Goal: Task Accomplishment & Management: Use online tool/utility

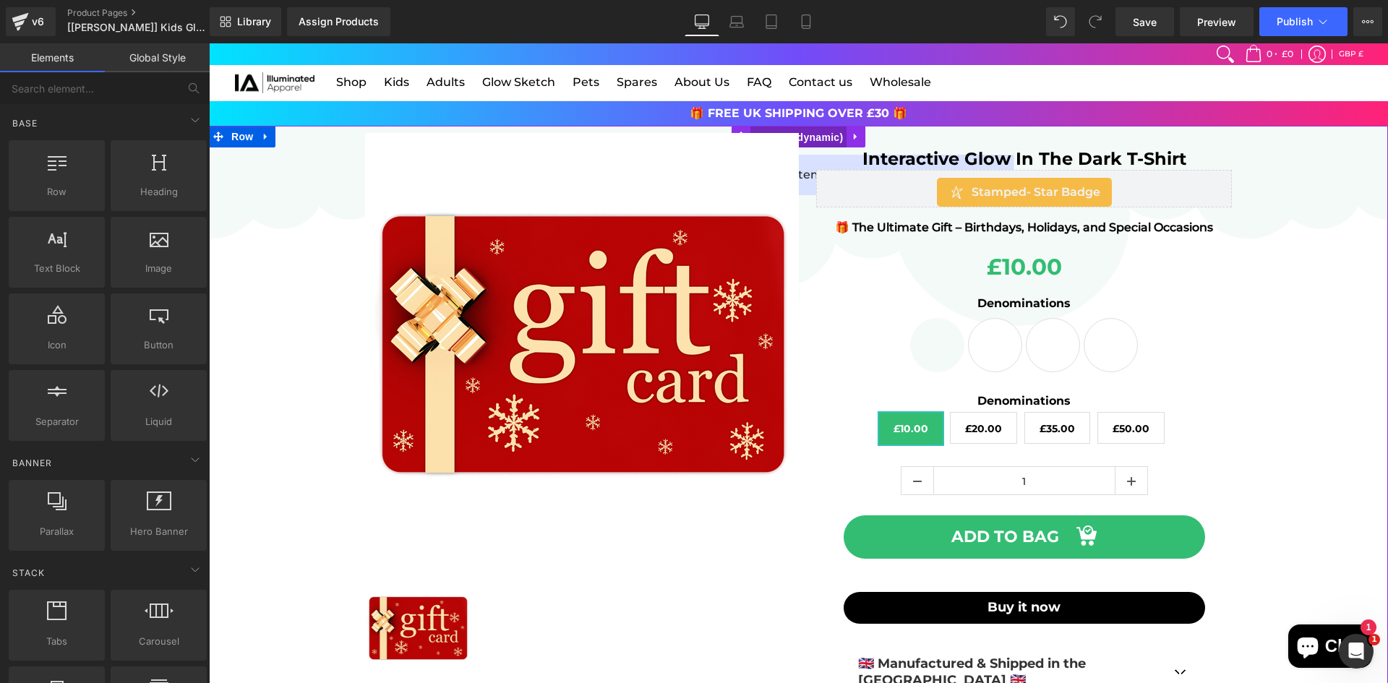
click at [798, 129] on span "Product" at bounding box center [798, 137] width 97 height 22
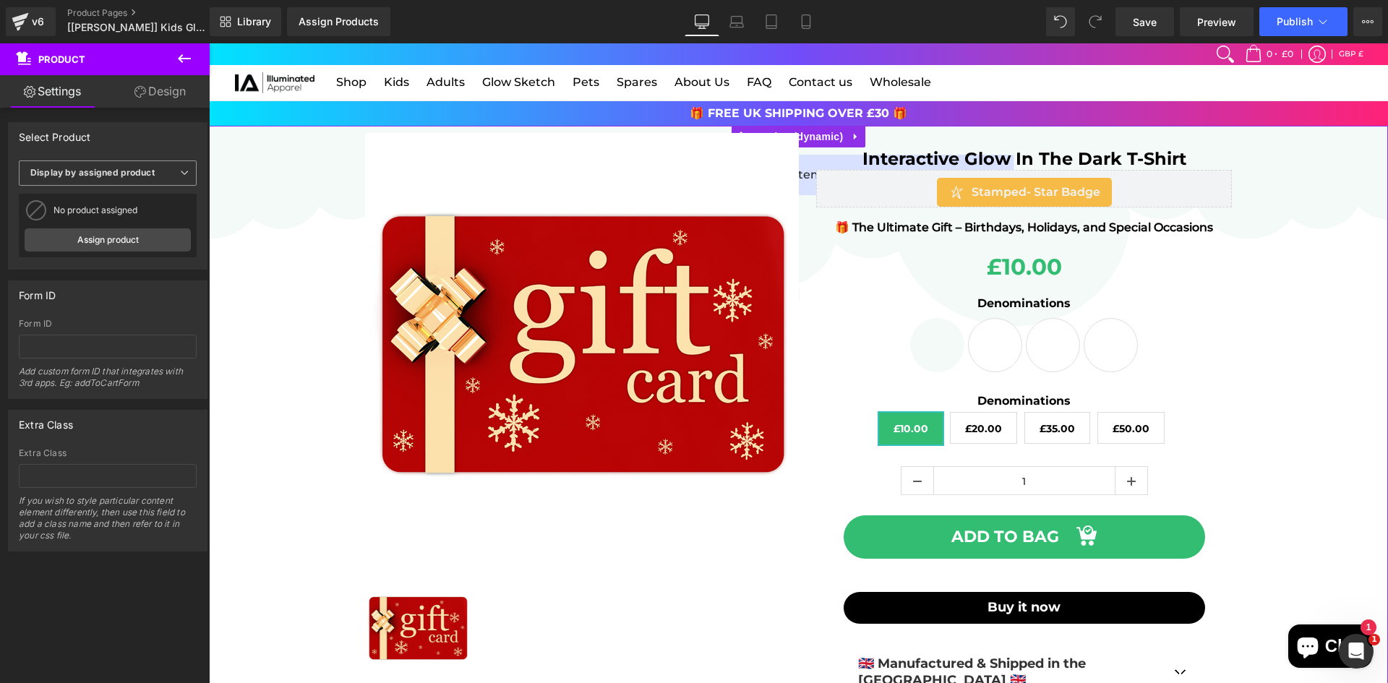
click at [167, 179] on span "Display by assigned product" at bounding box center [108, 172] width 178 height 25
click at [161, 220] on li "Select manually" at bounding box center [105, 218] width 172 height 22
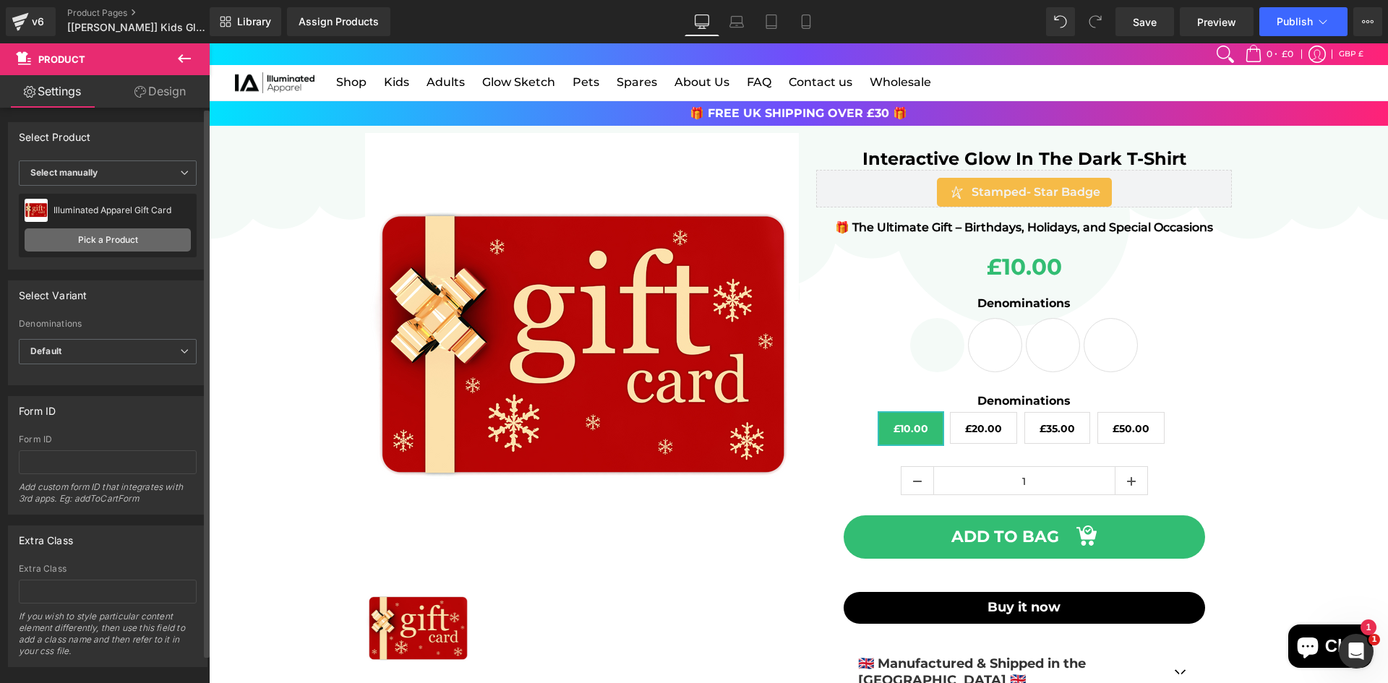
click at [170, 241] on link "Pick a Product" at bounding box center [108, 239] width 166 height 23
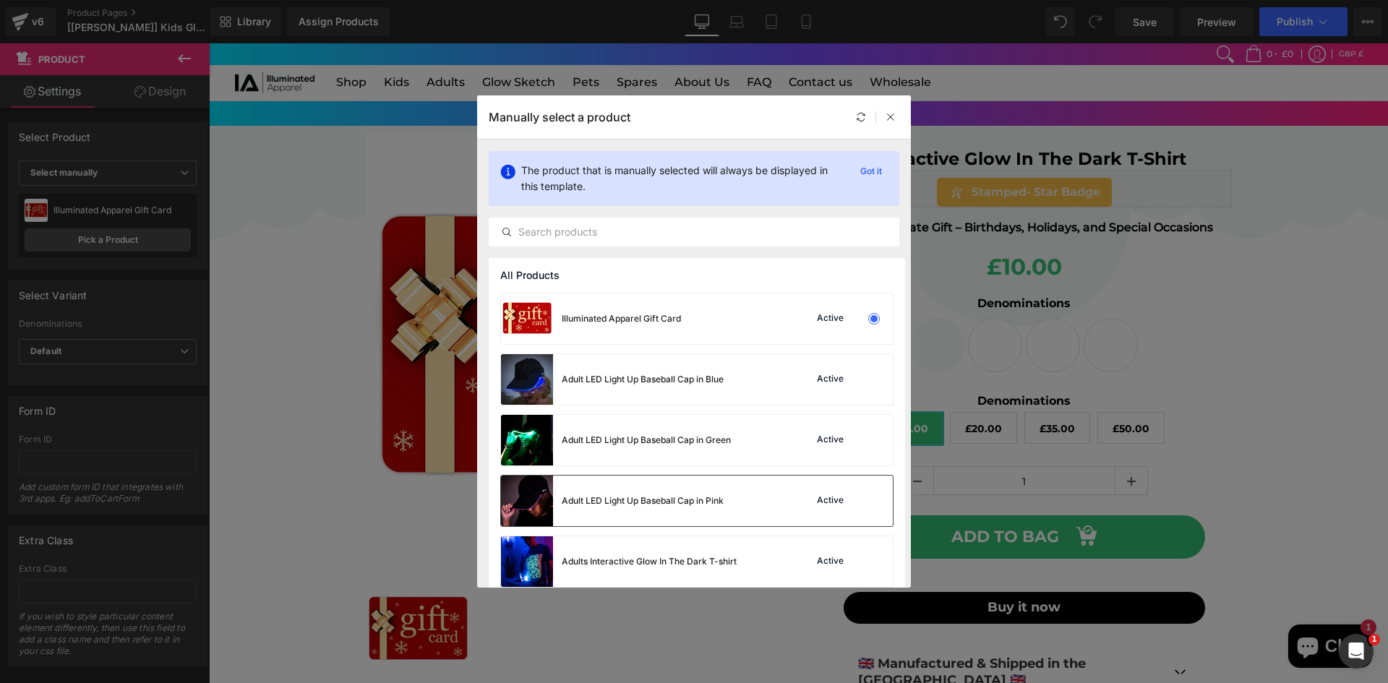
scroll to position [145, 0]
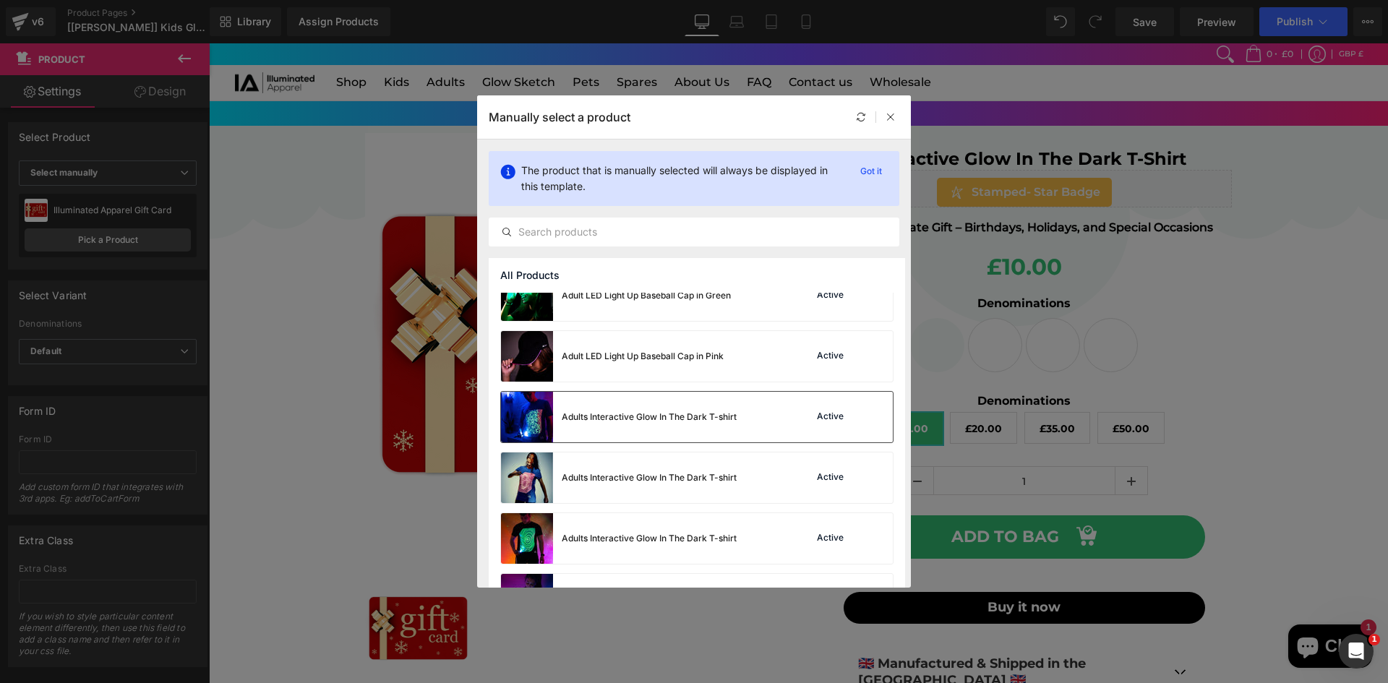
click at [622, 432] on div "Adults Interactive Glow In The Dark T-shirt" at bounding box center [619, 417] width 236 height 51
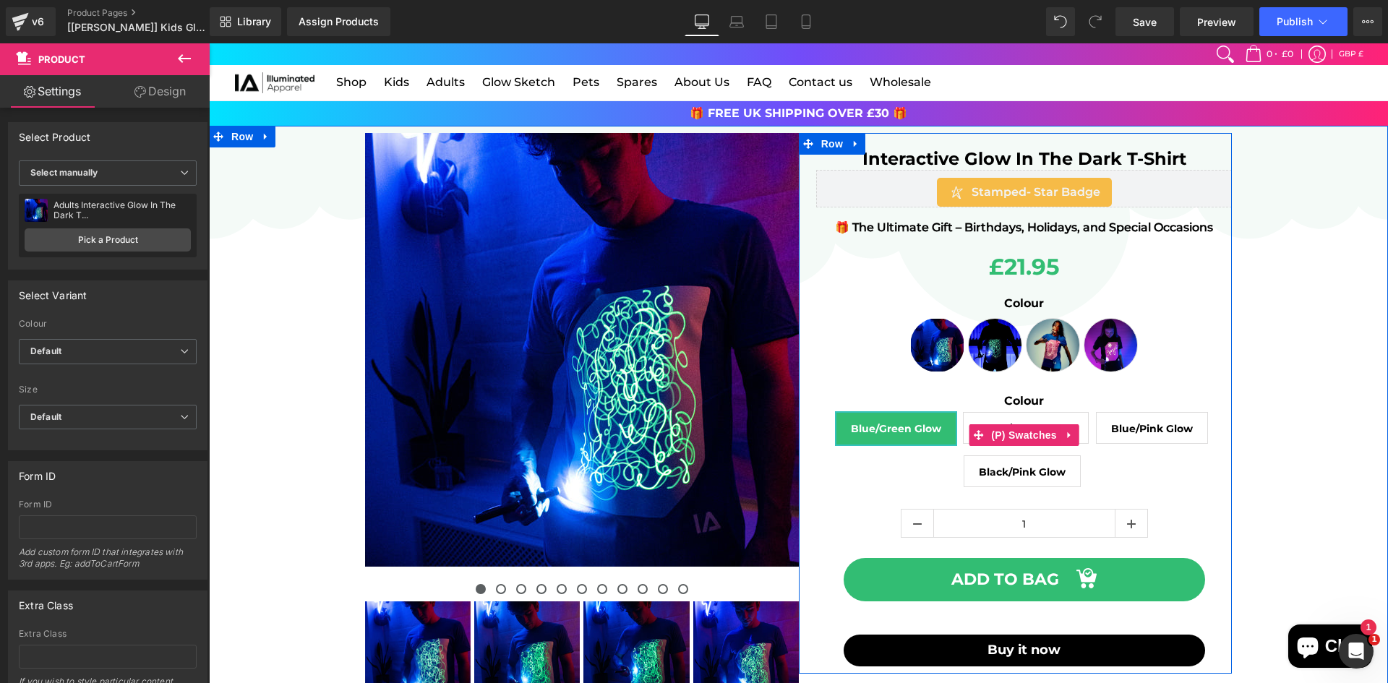
click at [907, 464] on div "Colour Blue/Green Glow Black/Green Glow Blue/Pink Glow Black/Pink Glow" at bounding box center [1024, 445] width 416 height 103
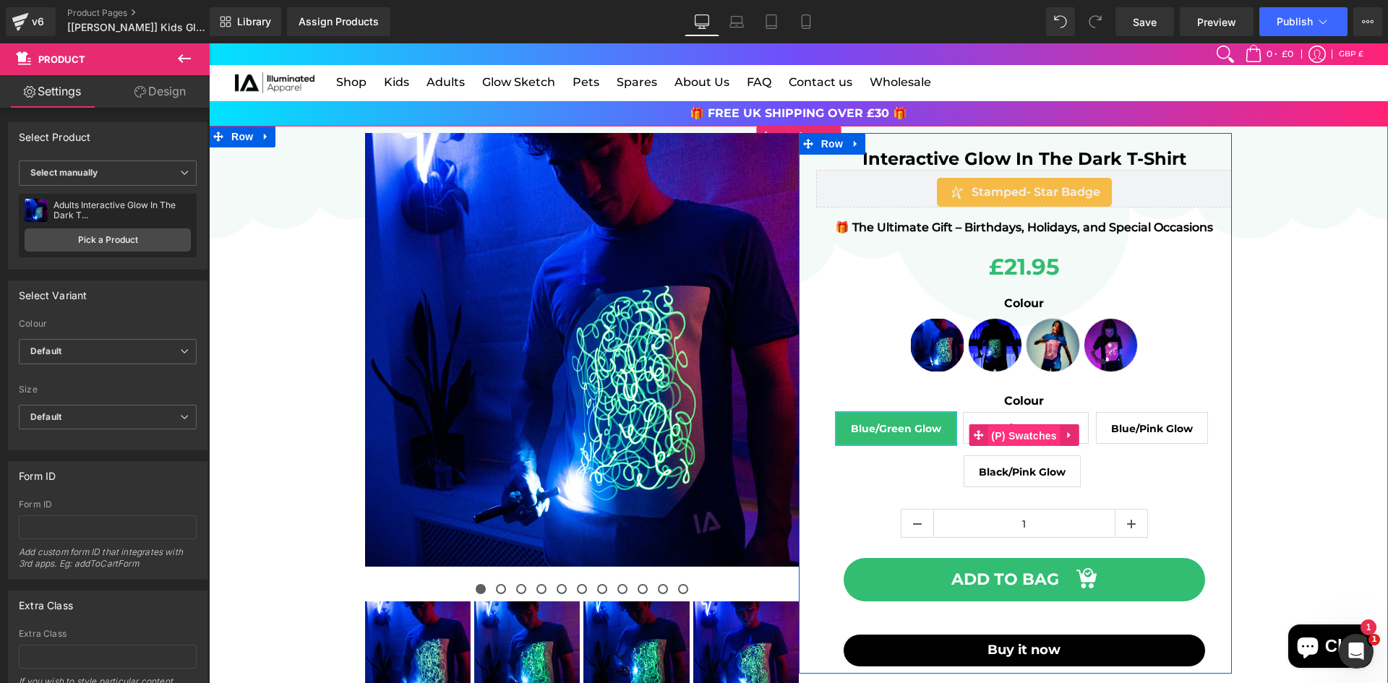
click at [1026, 432] on span "(P) Swatches" at bounding box center [1023, 436] width 73 height 22
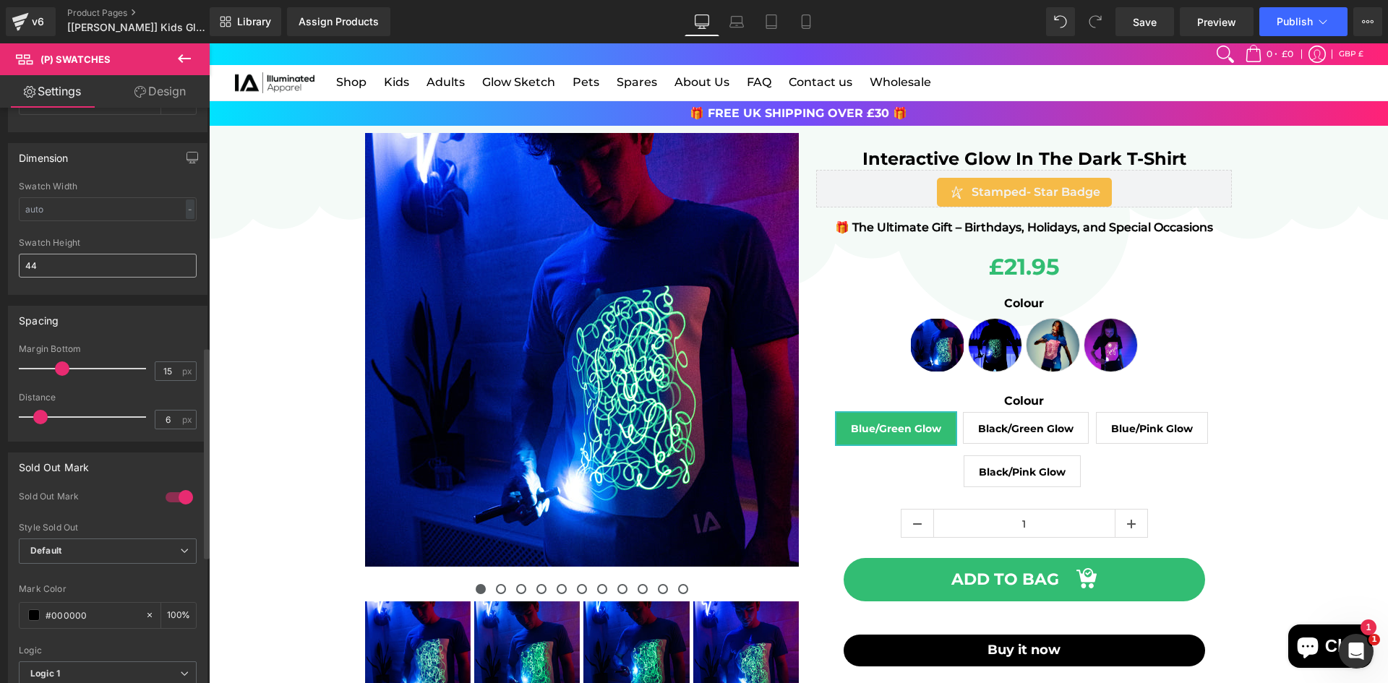
scroll to position [723, 0]
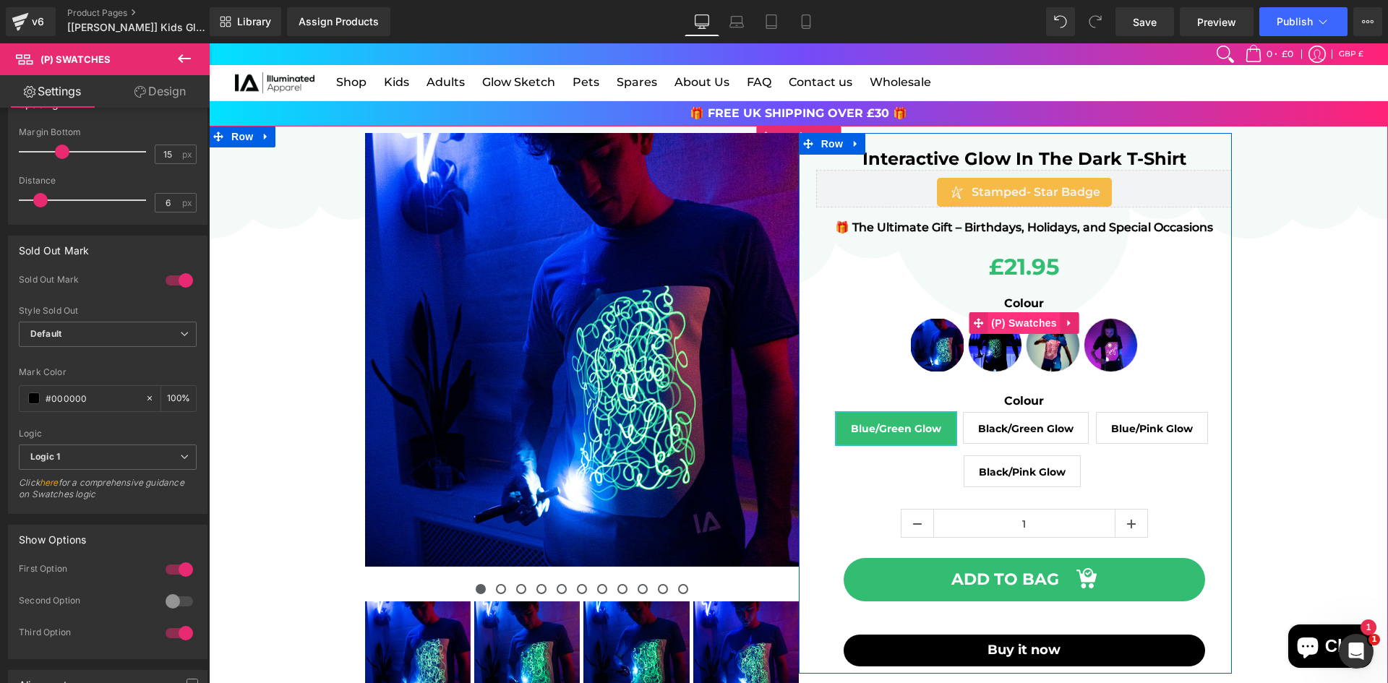
click at [1018, 321] on span "(P) Swatches" at bounding box center [1023, 323] width 73 height 22
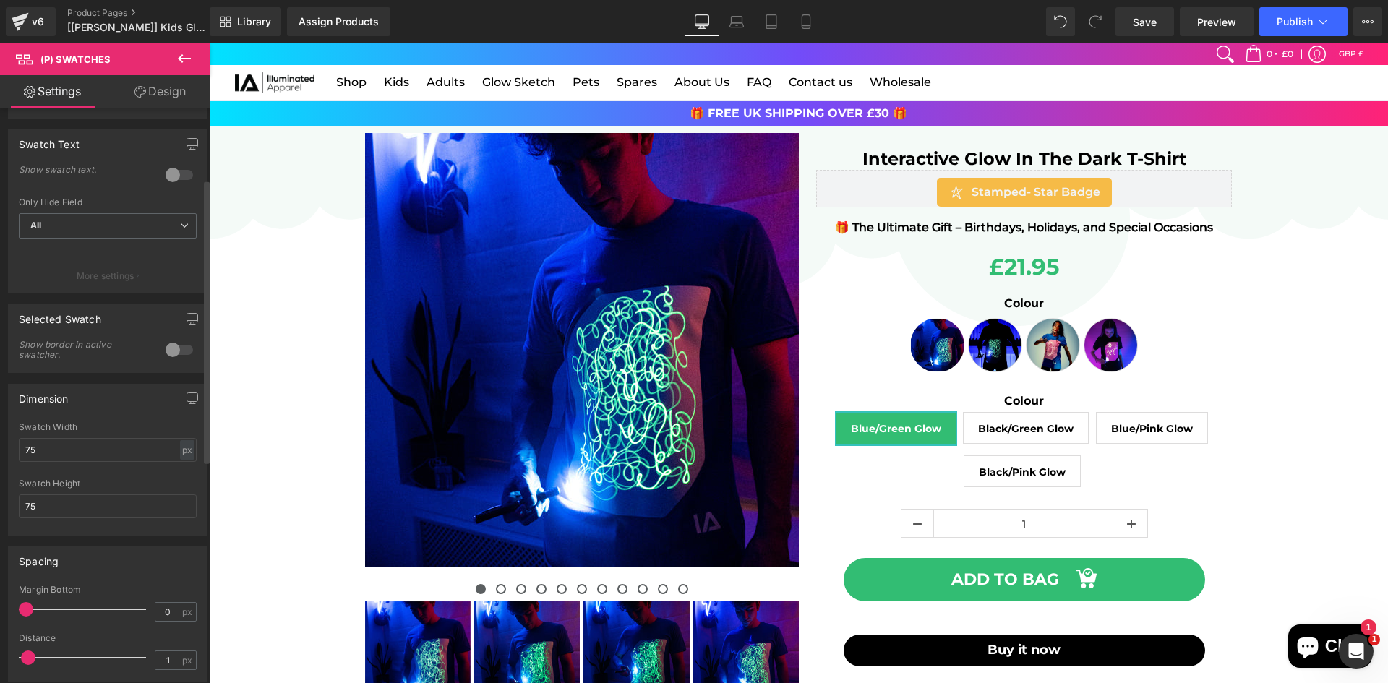
scroll to position [0, 0]
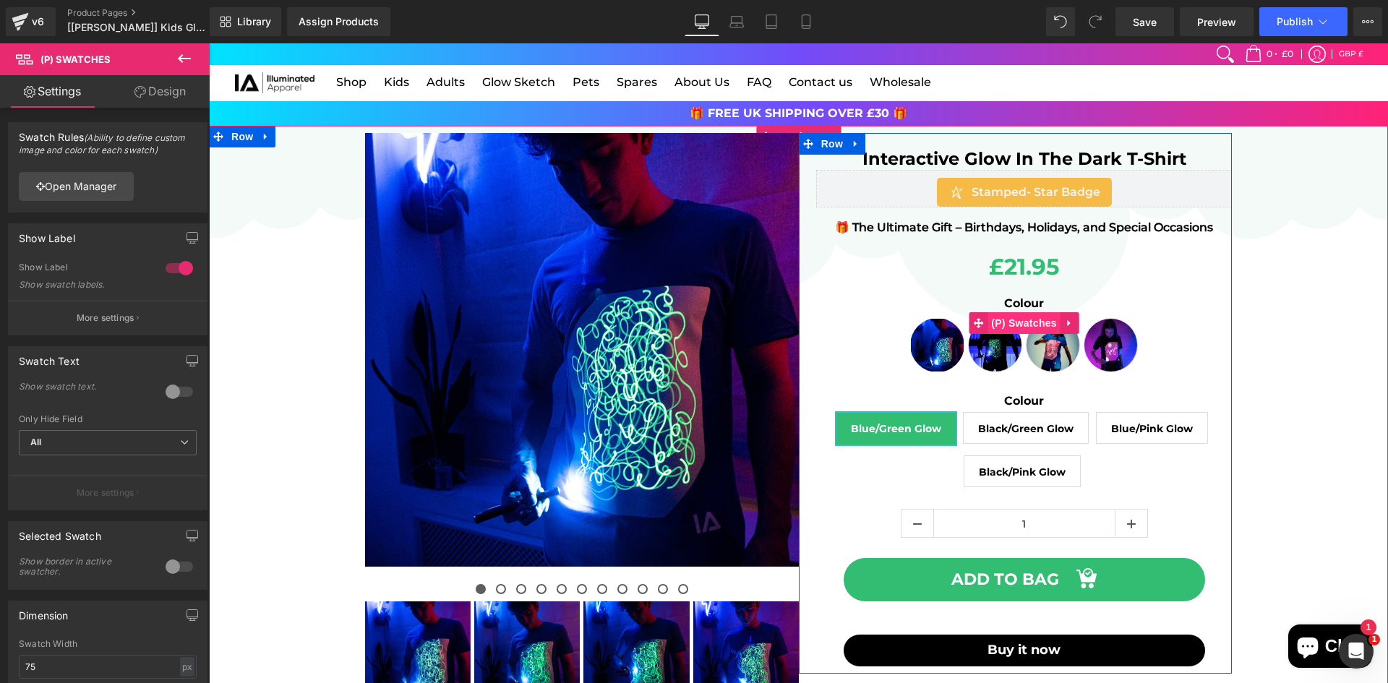
click at [1029, 323] on span "(P) Swatches" at bounding box center [1023, 323] width 73 height 22
click at [1054, 439] on span "(P) Swatches" at bounding box center [1023, 436] width 73 height 22
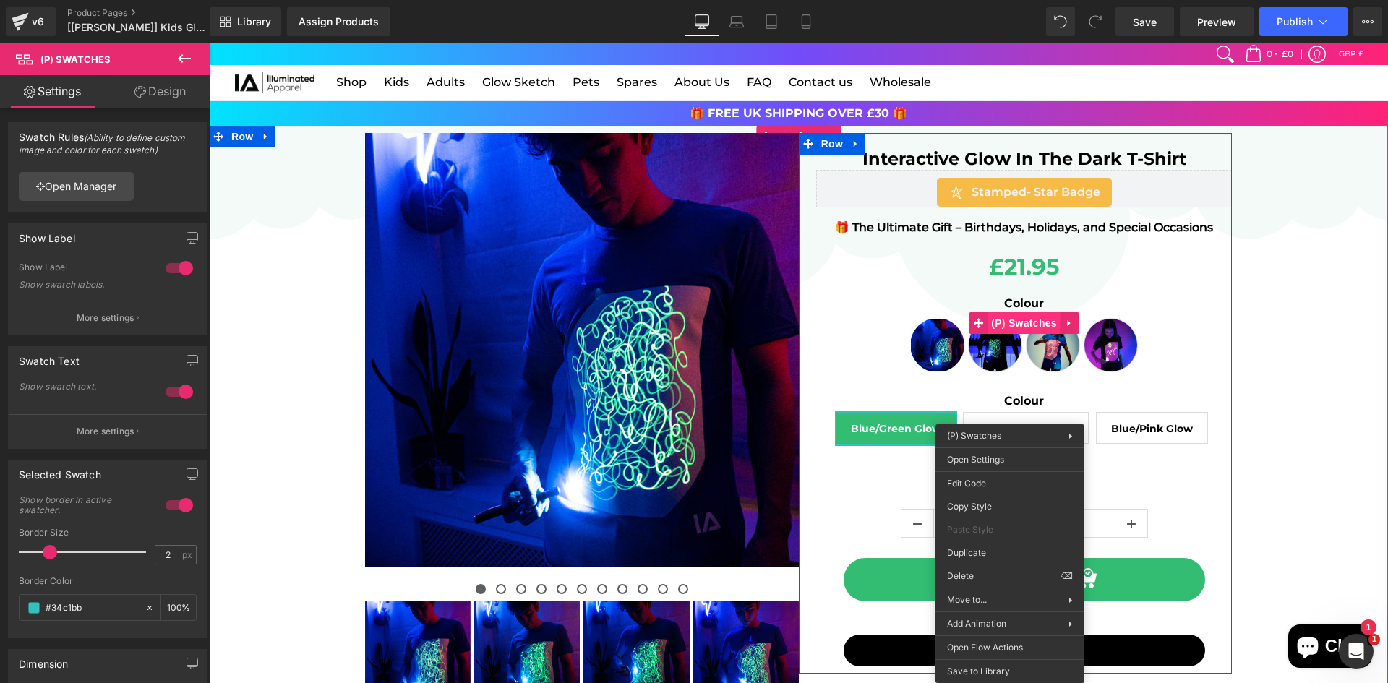
click at [1024, 331] on span "(P) Swatches" at bounding box center [1023, 323] width 73 height 22
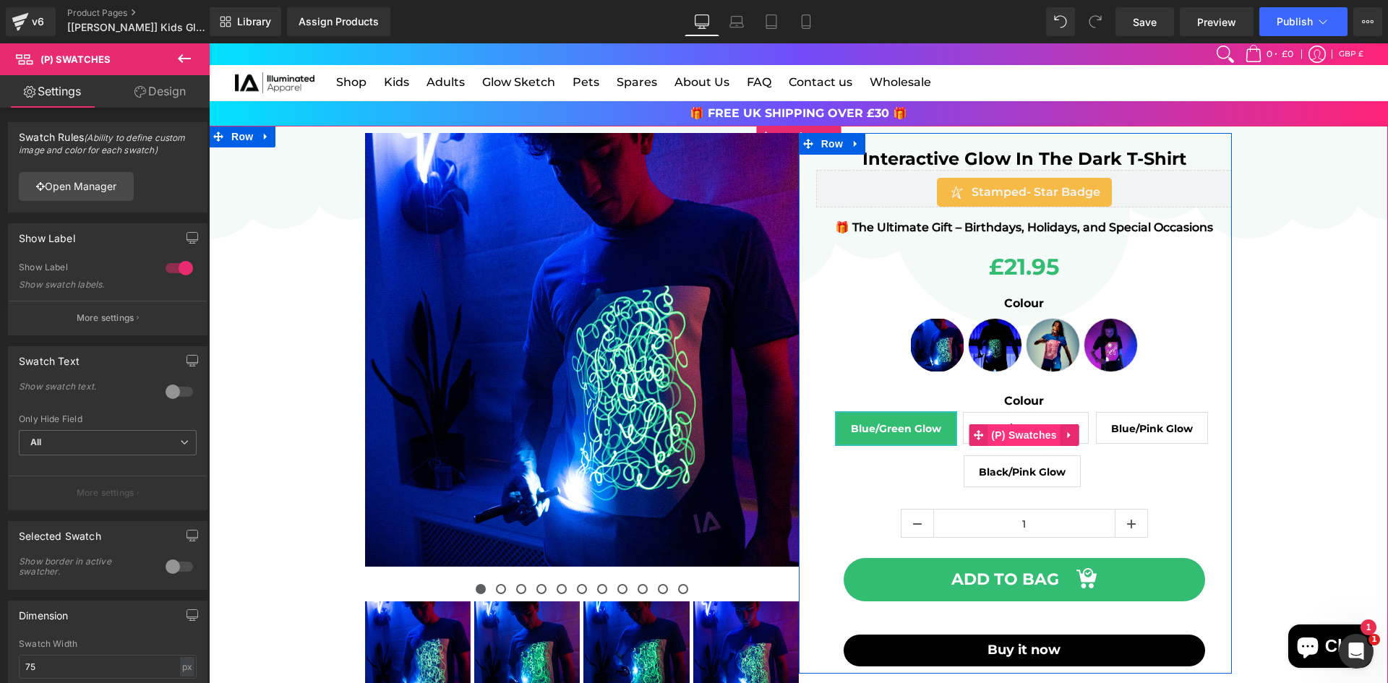
click at [1005, 443] on span "(P) Swatches" at bounding box center [1023, 435] width 73 height 22
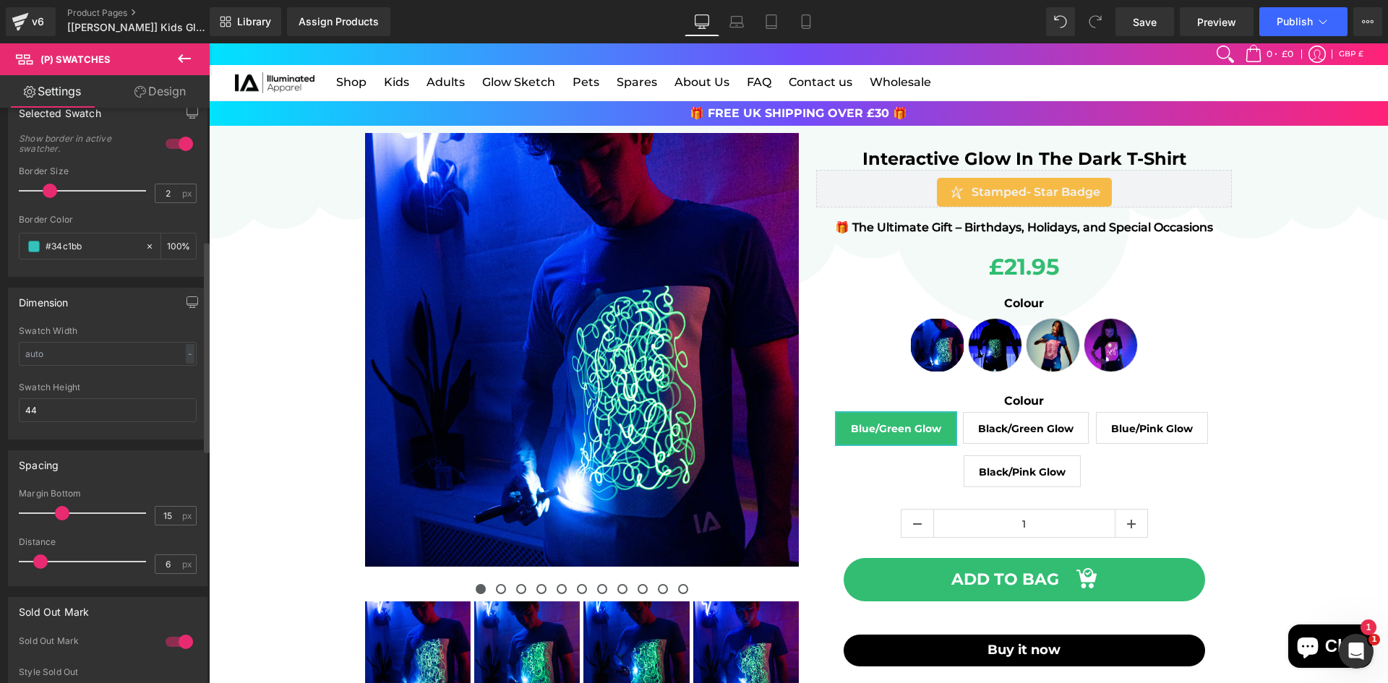
scroll to position [723, 0]
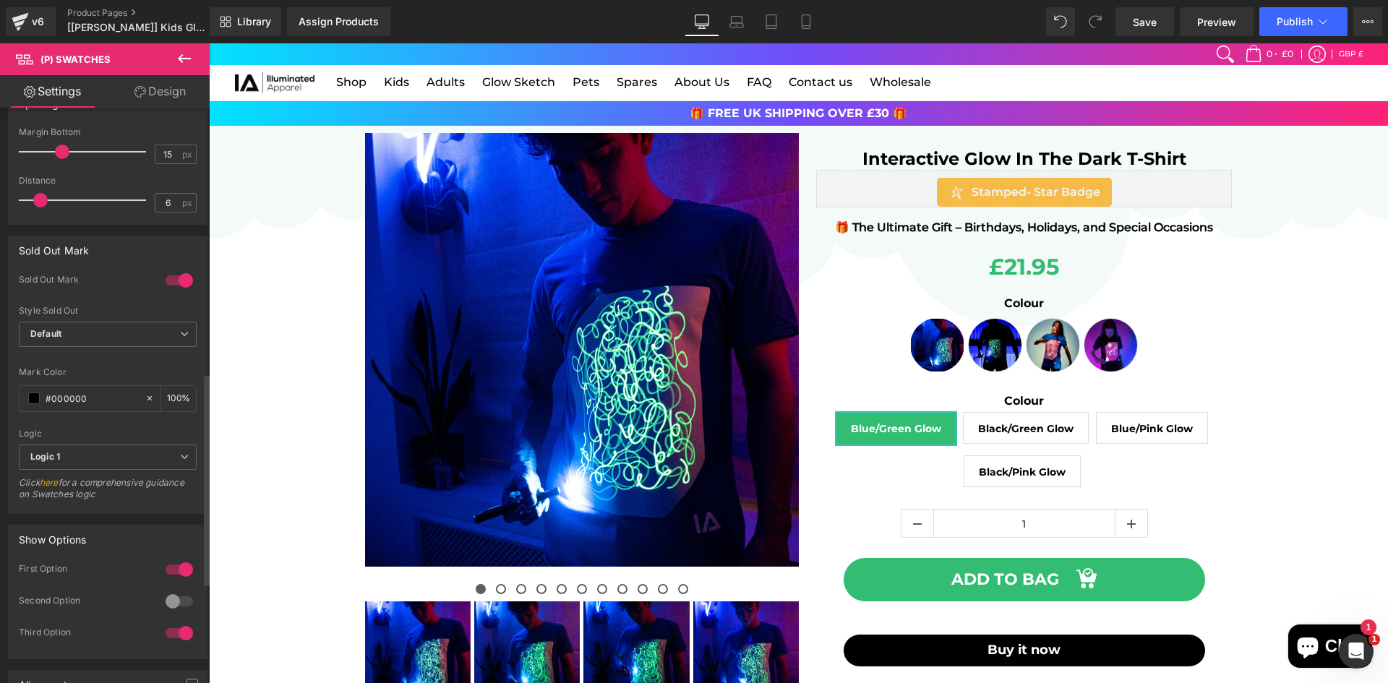
click at [171, 596] on div at bounding box center [179, 601] width 35 height 23
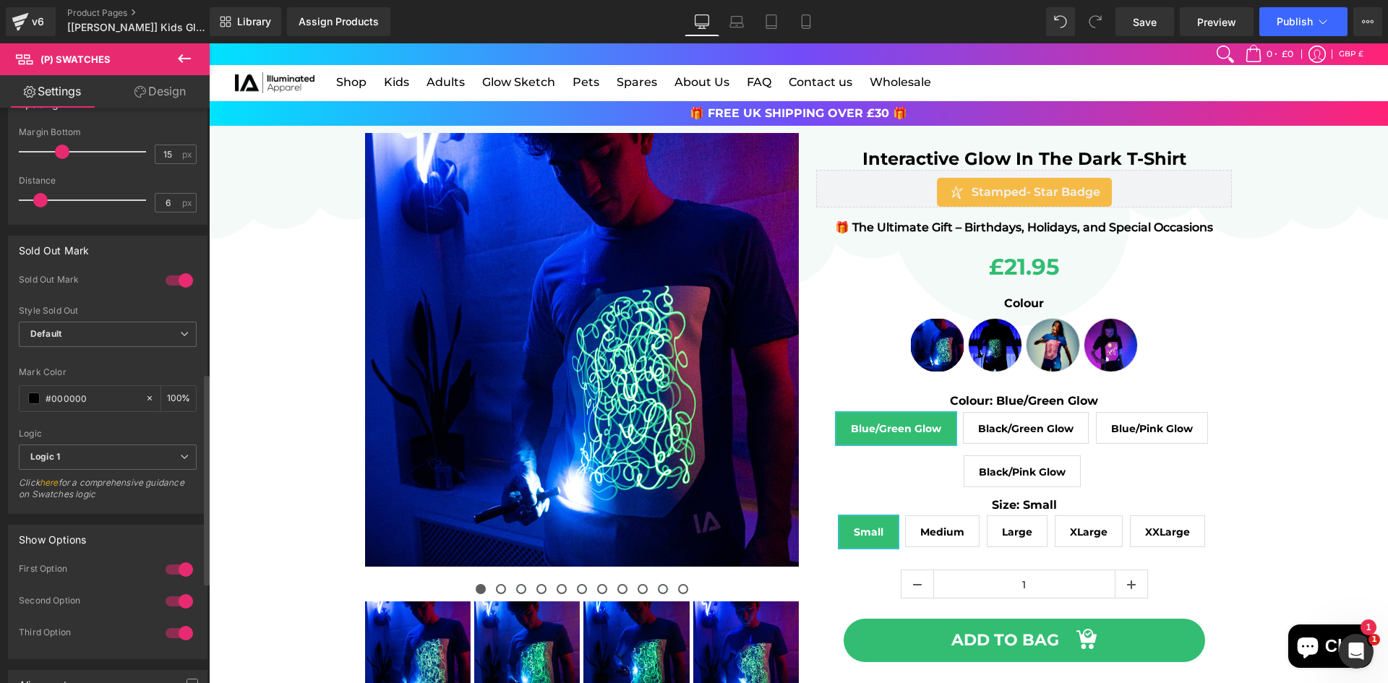
click at [173, 595] on div at bounding box center [179, 601] width 35 height 23
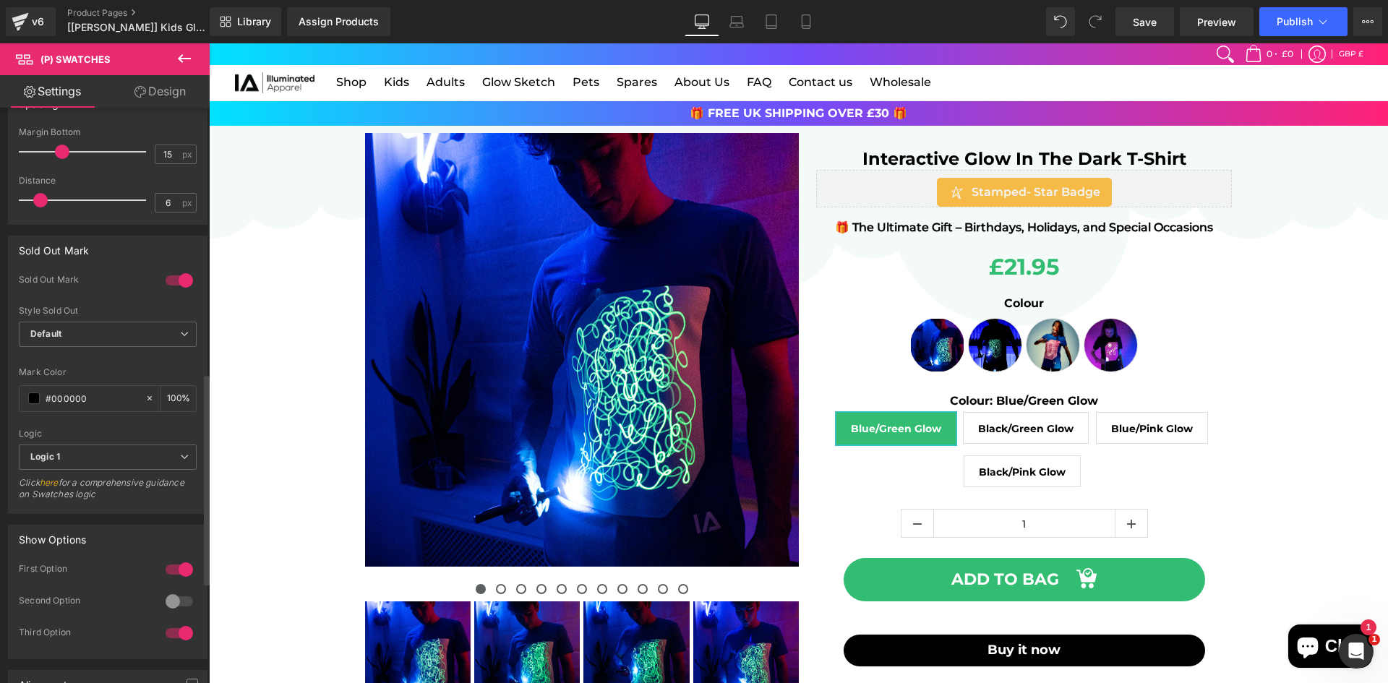
click at [171, 601] on div at bounding box center [179, 601] width 35 height 23
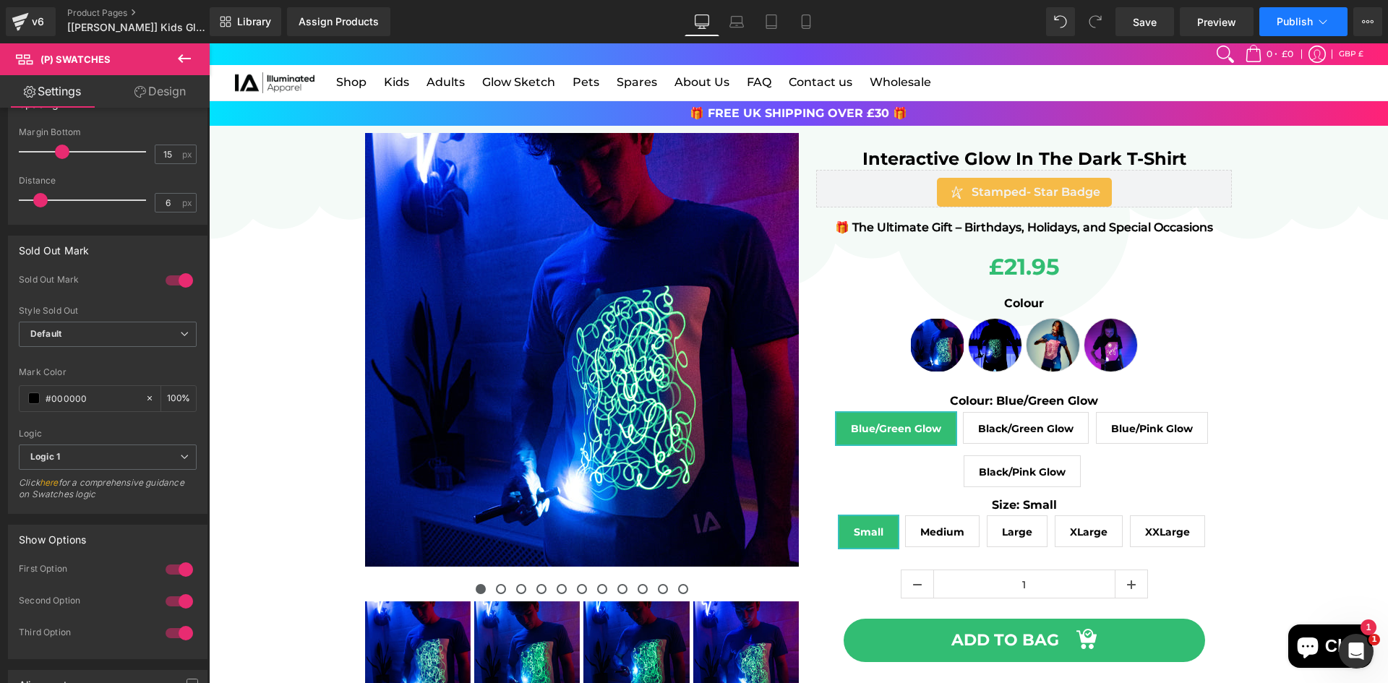
click at [1280, 25] on span "Publish" at bounding box center [1295, 22] width 36 height 12
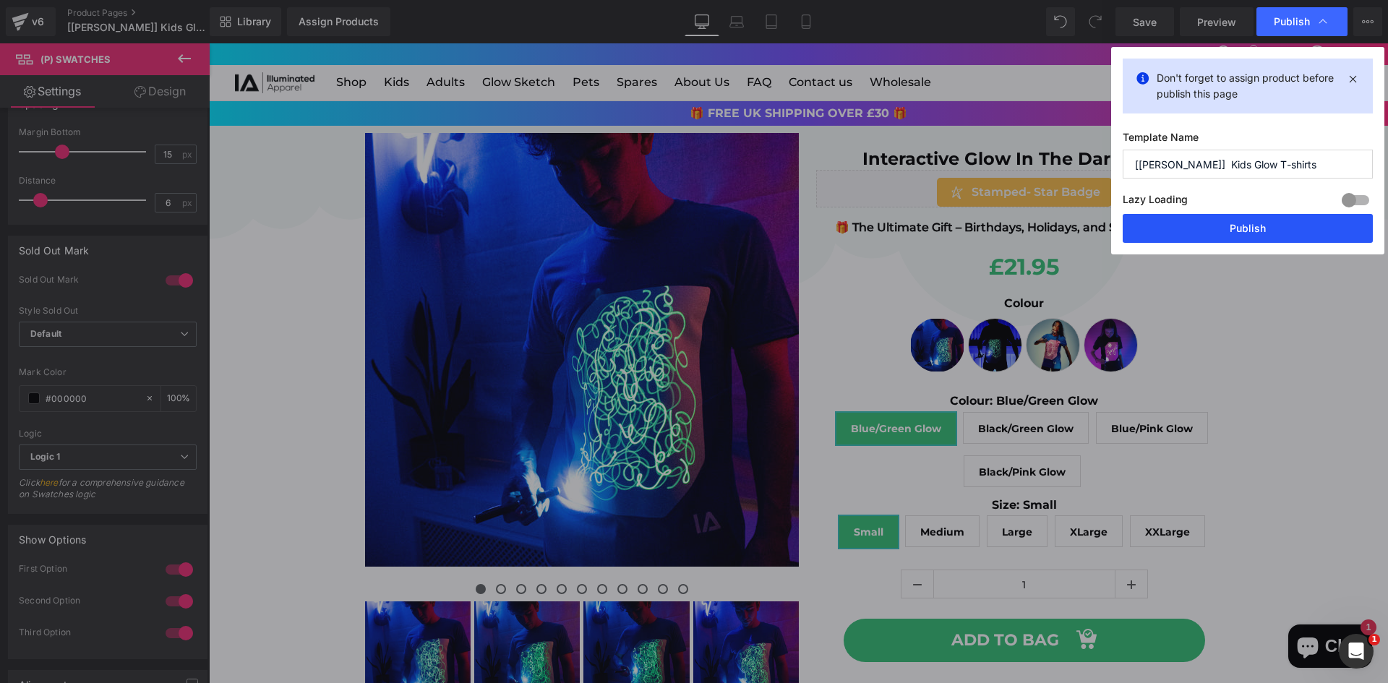
click at [1247, 226] on button "Publish" at bounding box center [1248, 228] width 250 height 29
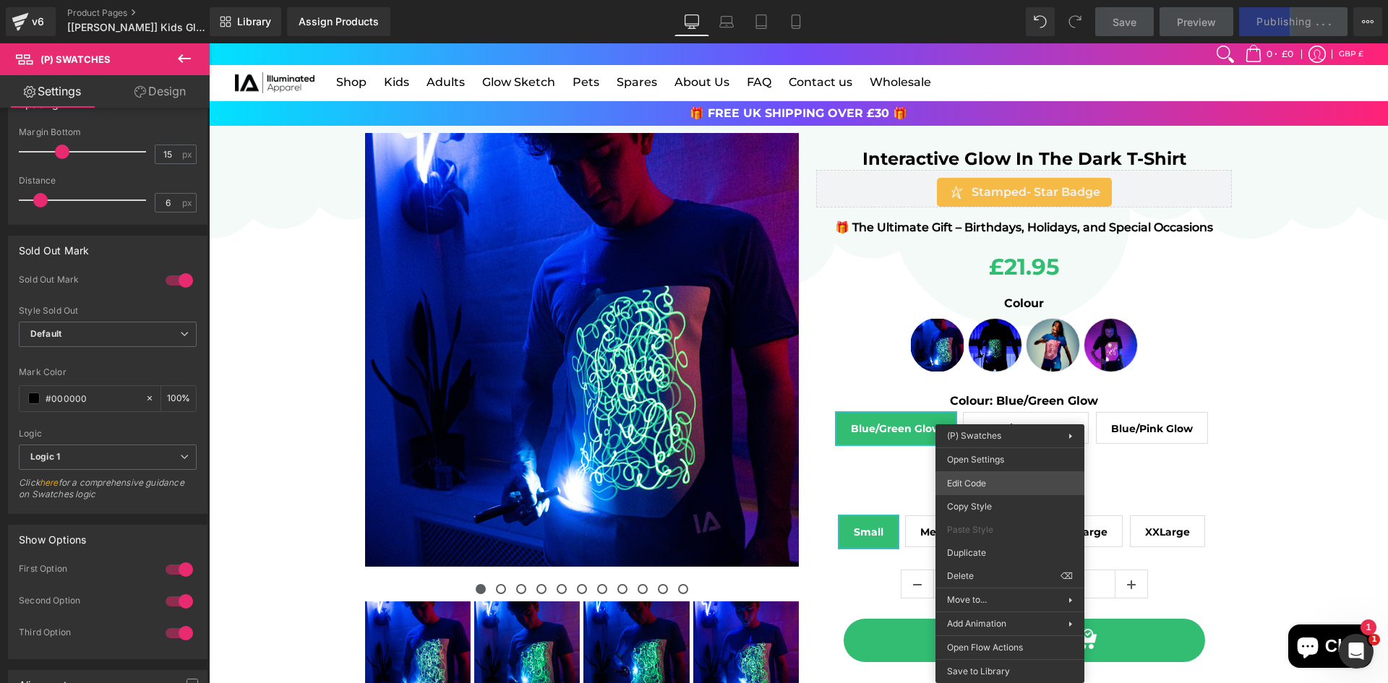
click at [990, 0] on div "(P) Swatches You are previewing how the will restyle your page. You can not edi…" at bounding box center [694, 0] width 1388 height 0
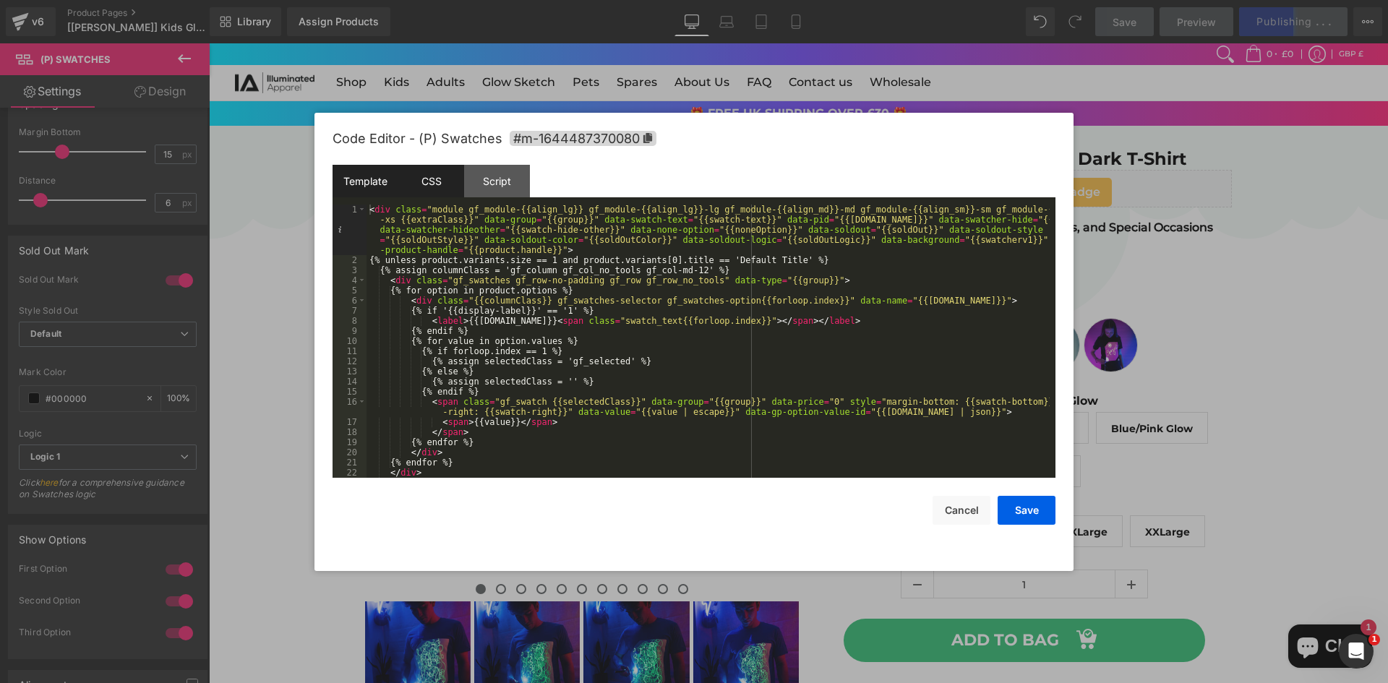
click at [452, 177] on div "CSS" at bounding box center [431, 181] width 66 height 33
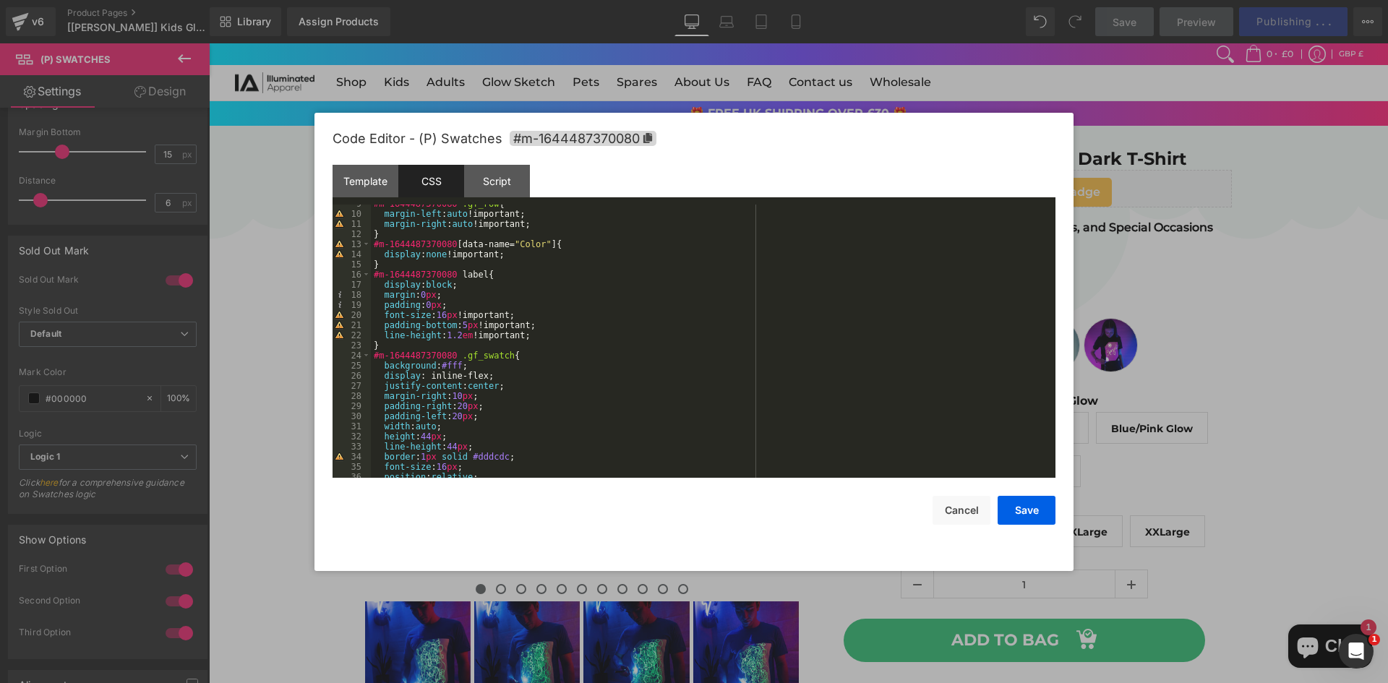
scroll to position [130, 0]
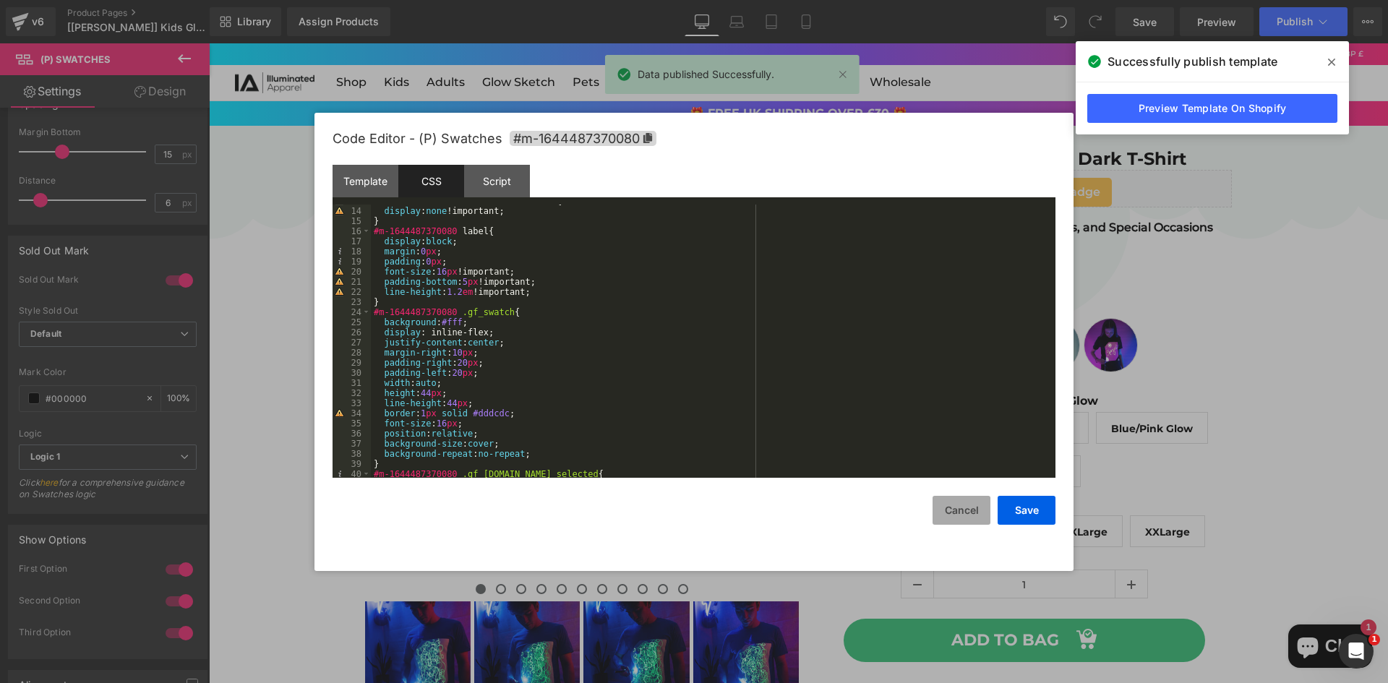
click at [970, 518] on button "Cancel" at bounding box center [961, 510] width 58 height 29
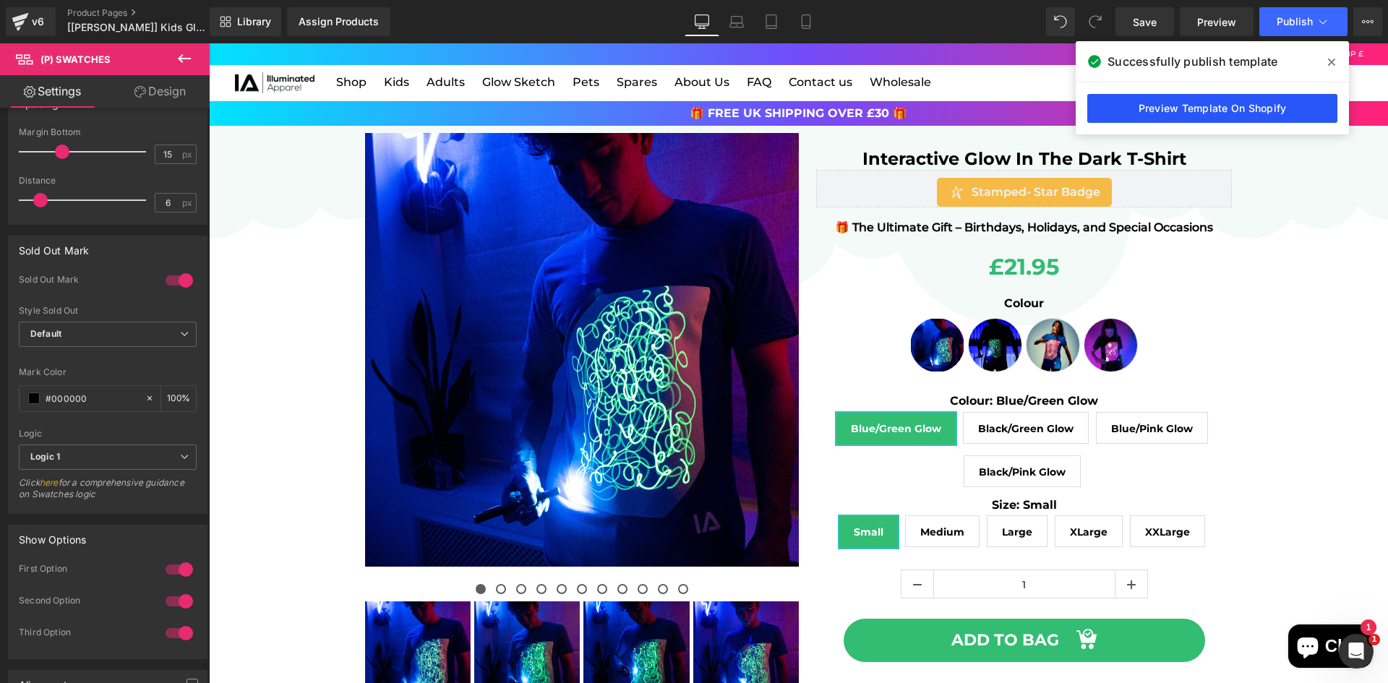
click at [1159, 100] on link "Preview Template On Shopify" at bounding box center [1212, 108] width 250 height 29
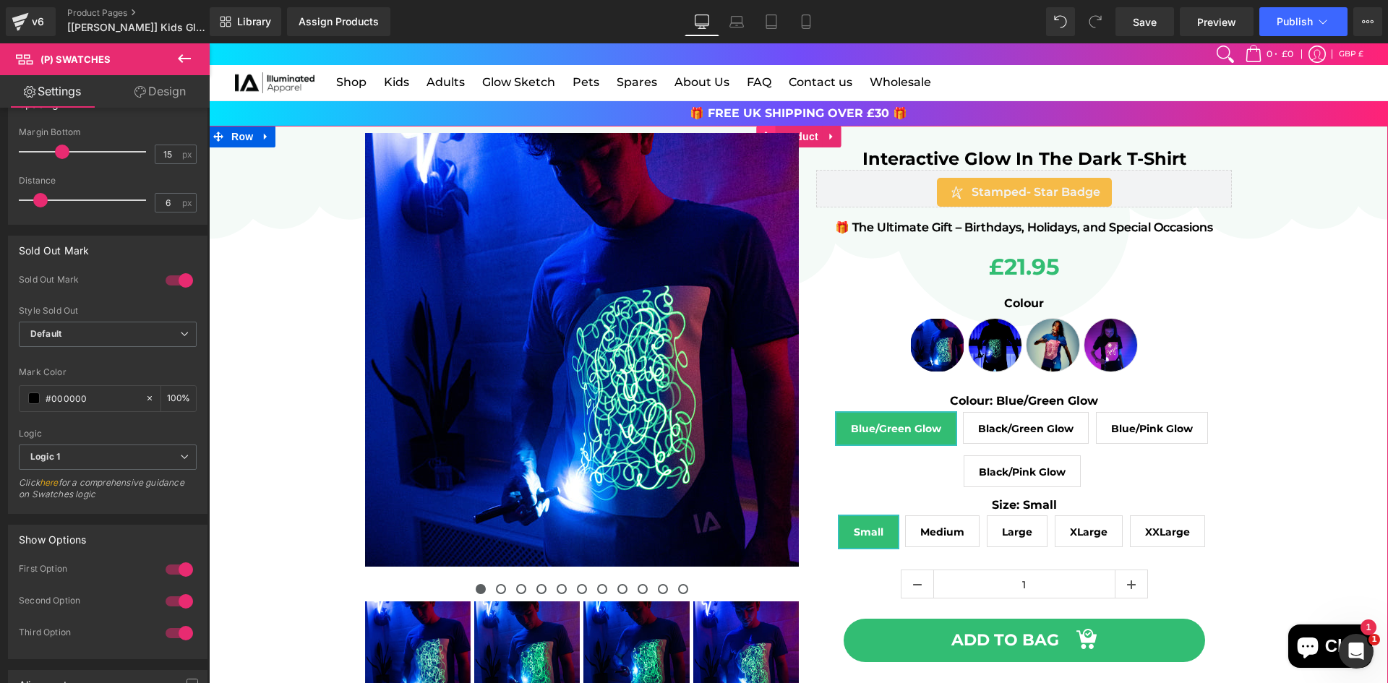
click at [768, 126] on span at bounding box center [765, 137] width 19 height 22
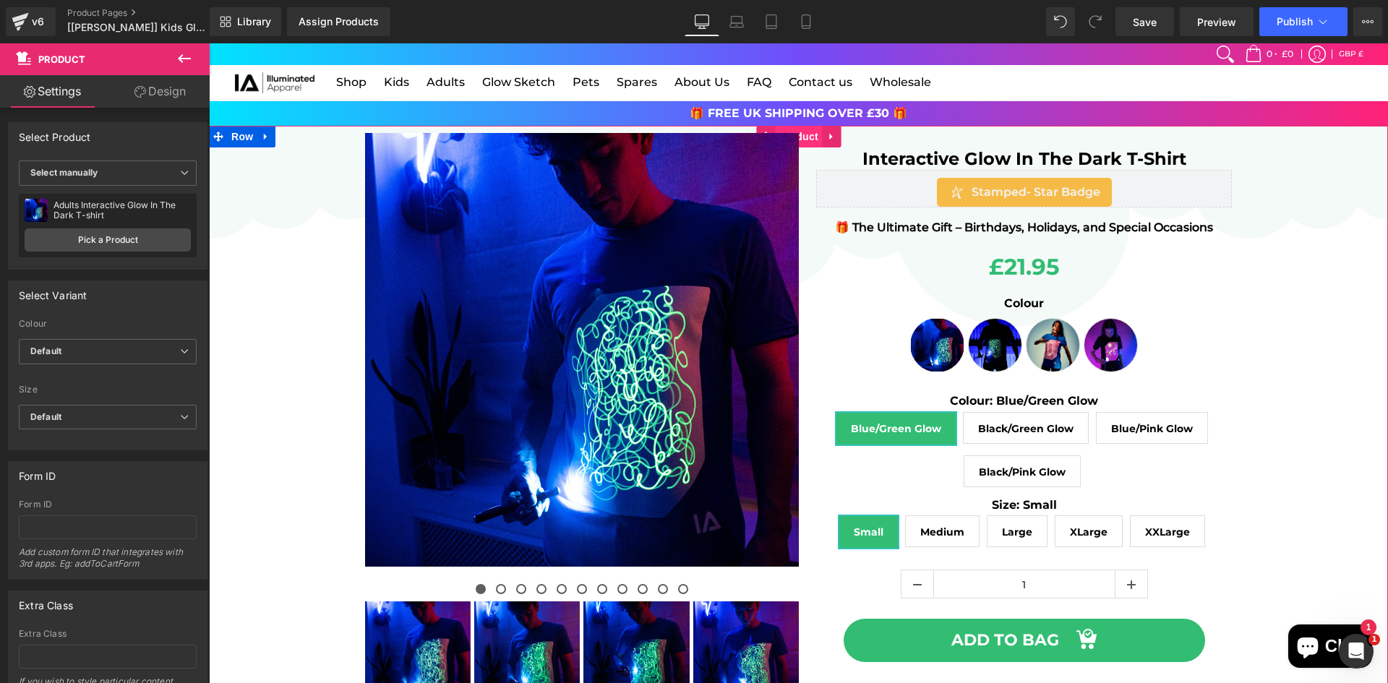
click at [784, 130] on span "Product" at bounding box center [798, 137] width 47 height 22
click at [116, 242] on link "Pick a Product" at bounding box center [108, 239] width 166 height 23
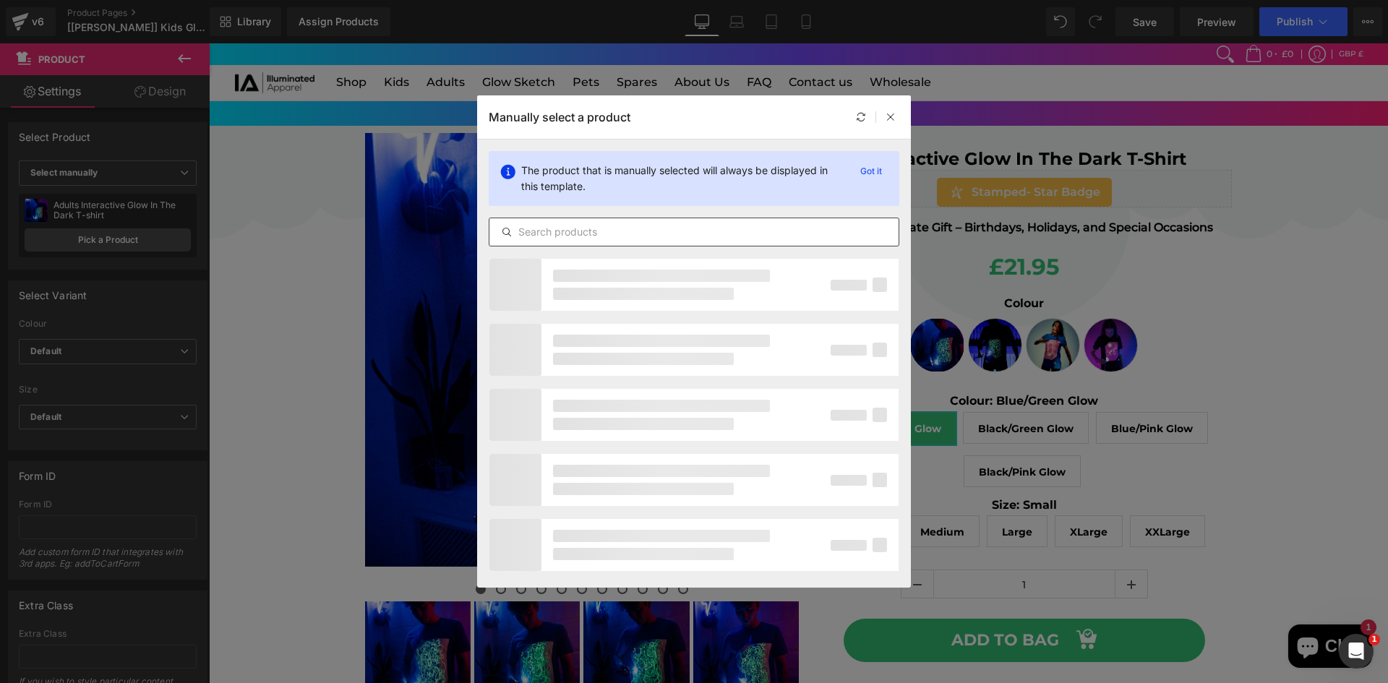
click at [540, 227] on input "text" at bounding box center [693, 231] width 409 height 17
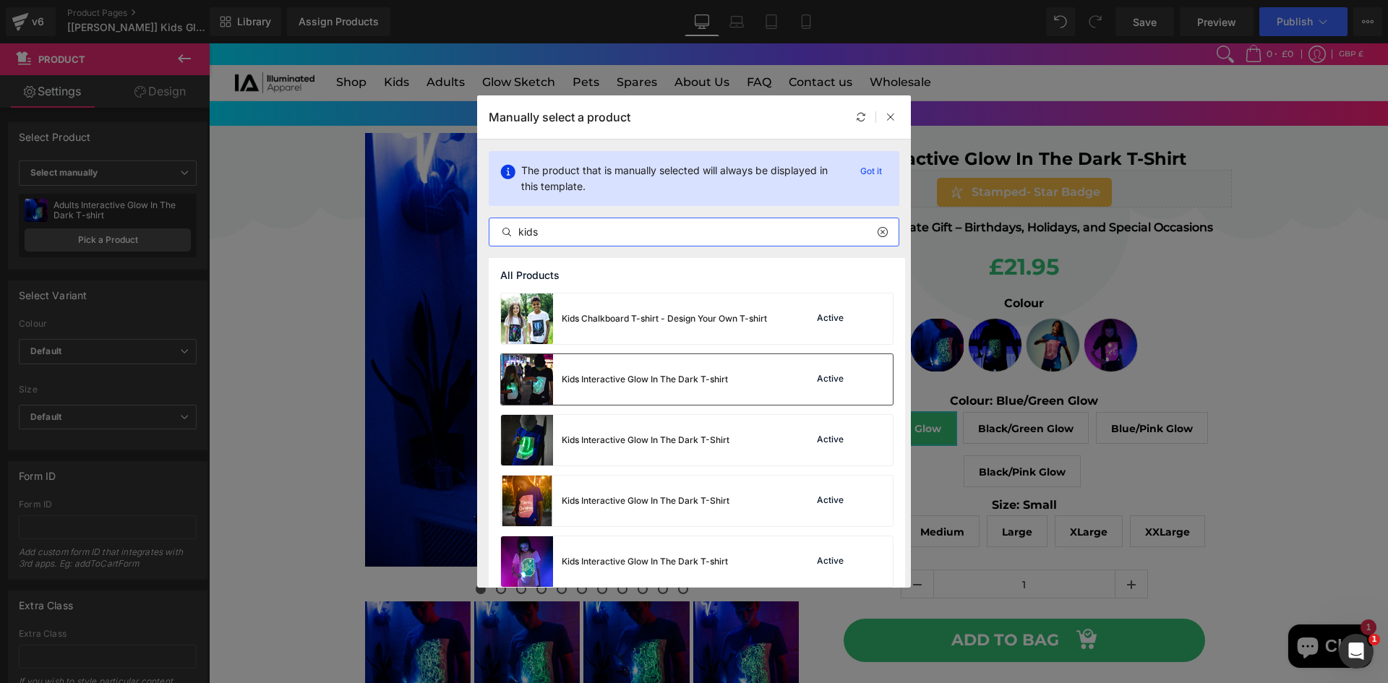
type input "kids"
click at [739, 388] on div "Kids Interactive Glow In The Dark T-shirt Active" at bounding box center [697, 379] width 392 height 51
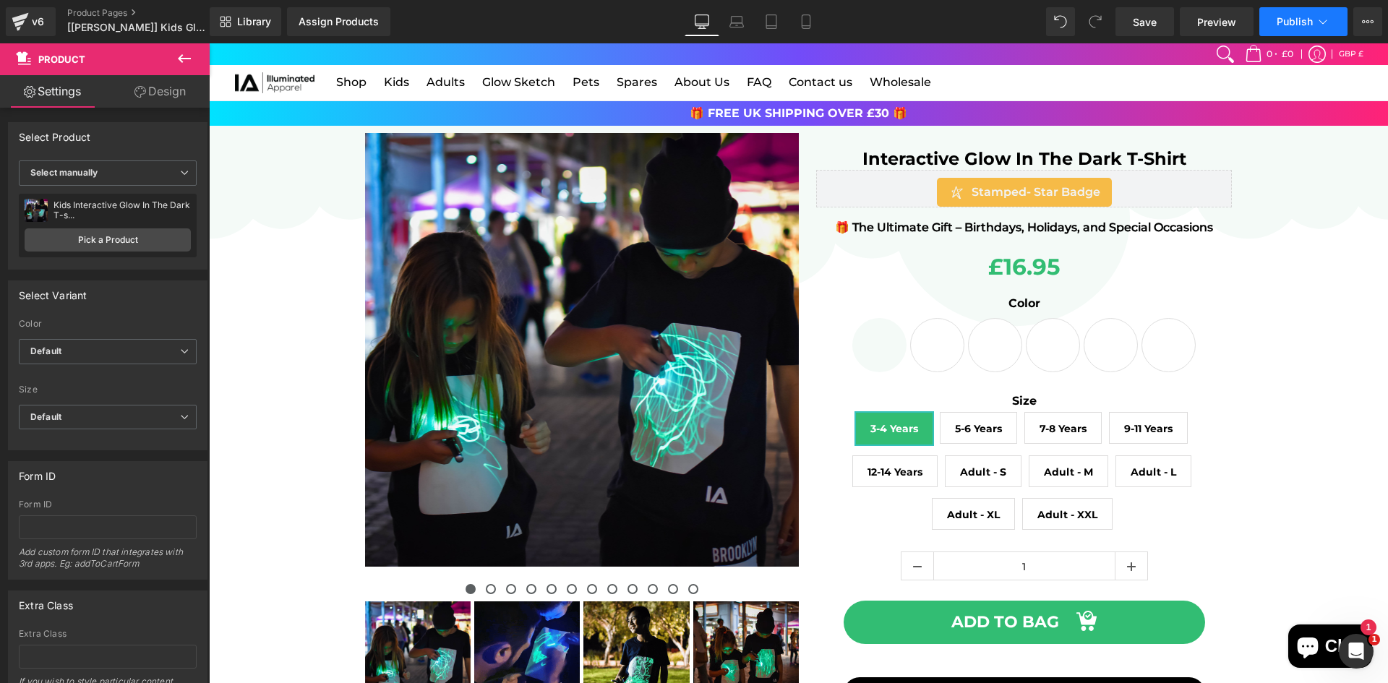
click at [1288, 26] on span "Publish" at bounding box center [1295, 22] width 36 height 12
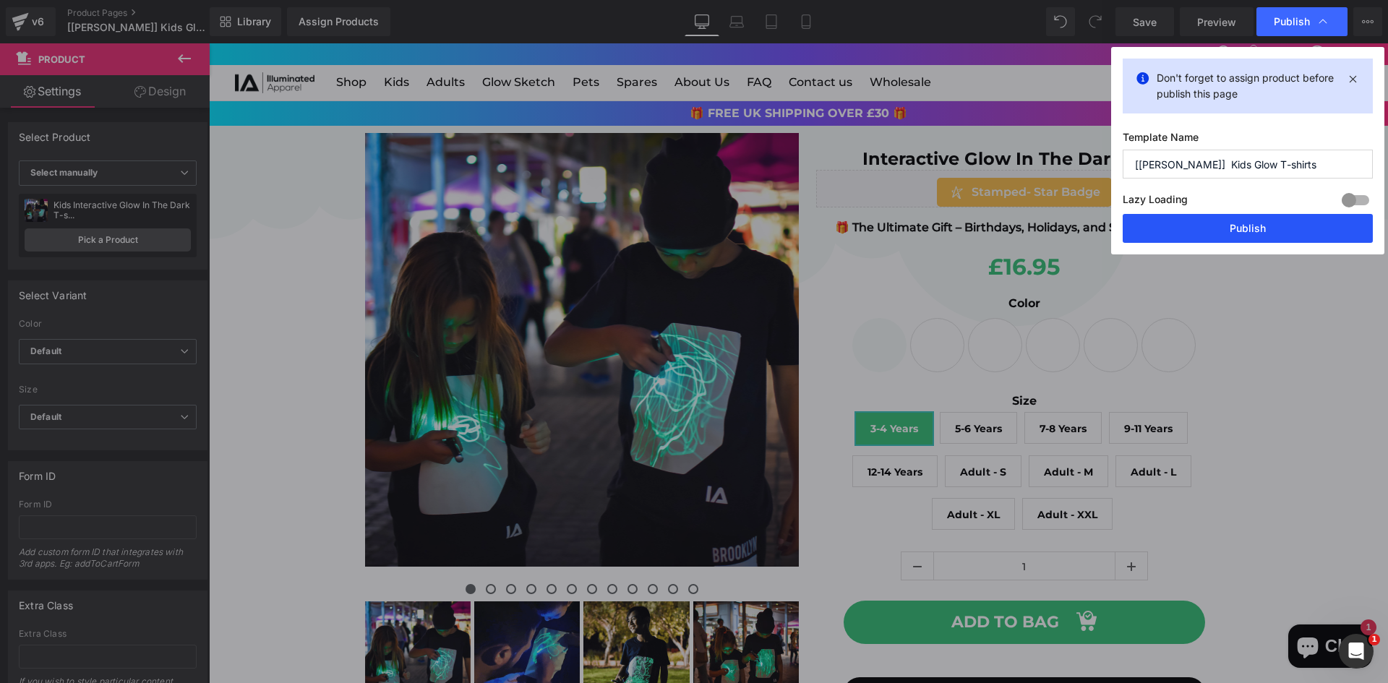
click at [1248, 232] on button "Publish" at bounding box center [1248, 228] width 250 height 29
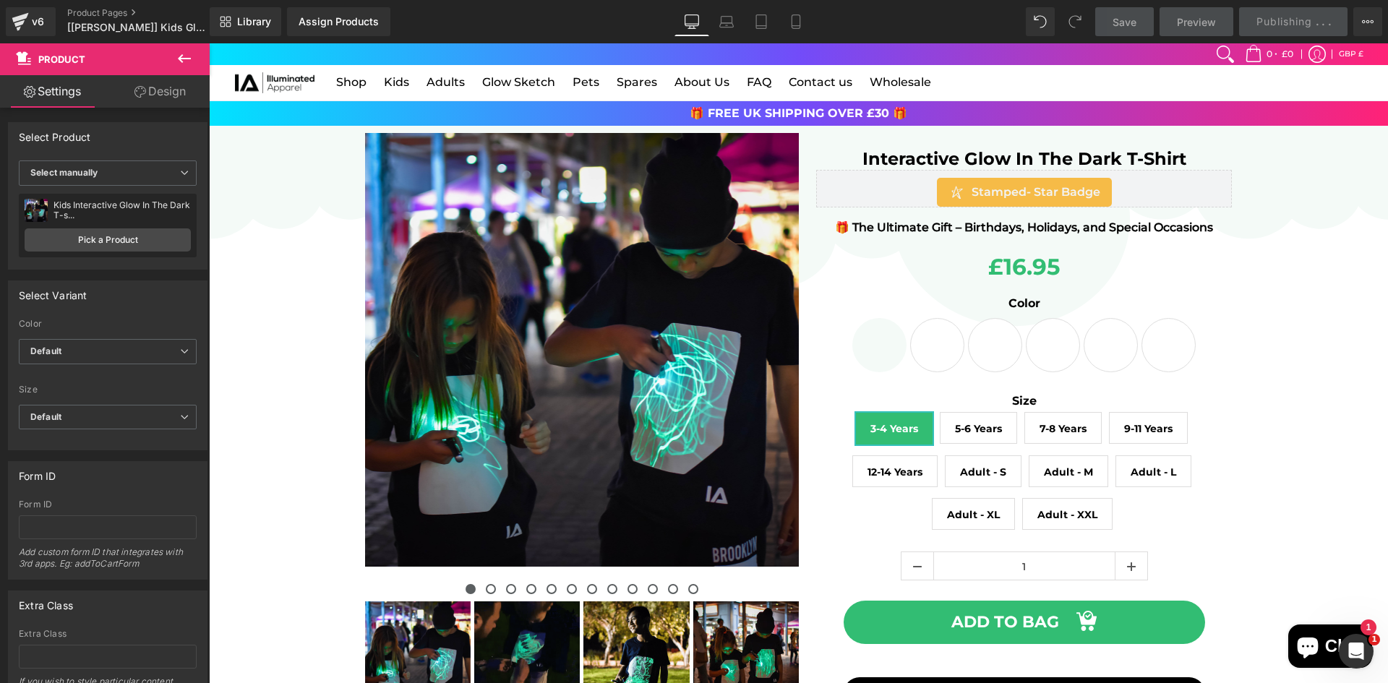
click at [1154, 421] on span "9-11 Years" at bounding box center [1148, 428] width 48 height 30
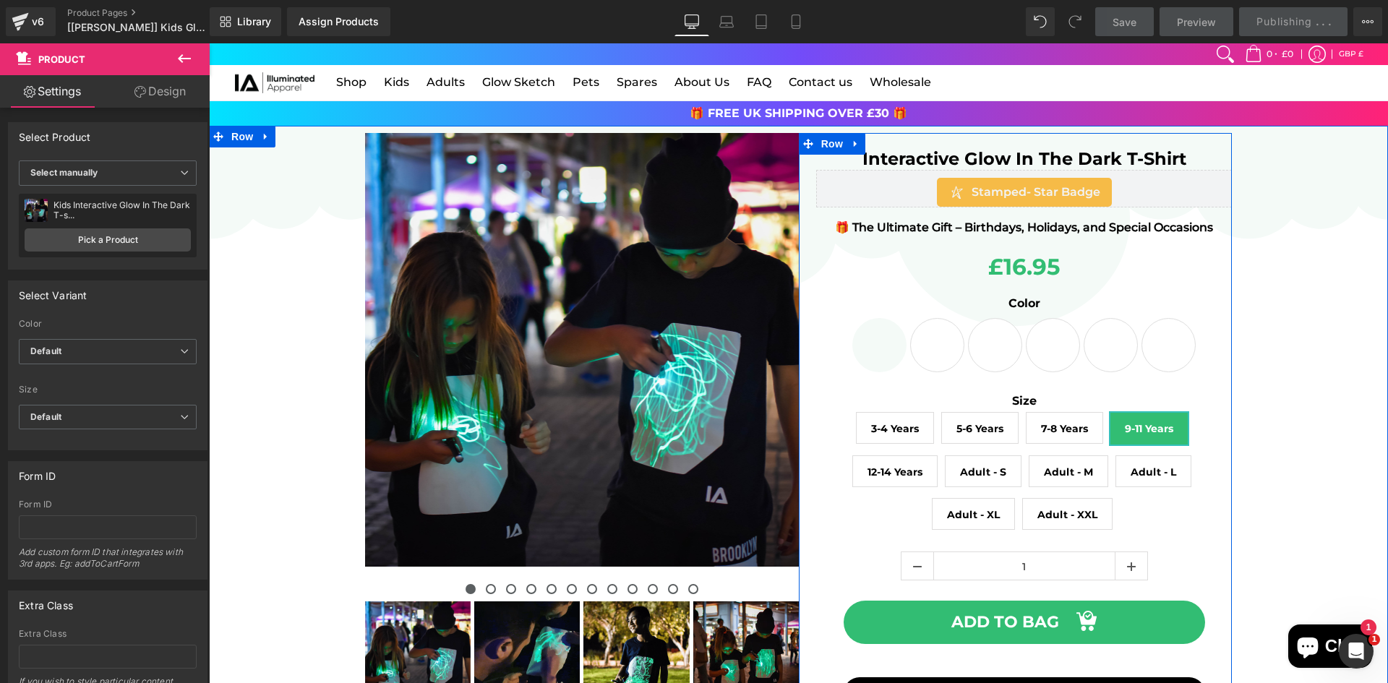
click at [1014, 407] on div "Interactive Glow In The Dark T-Shirt Heading Stamped - Star Badge [DOMAIN_NAME]…" at bounding box center [1024, 434] width 416 height 565
click at [1008, 401] on label "Size" at bounding box center [1024, 402] width 416 height 17
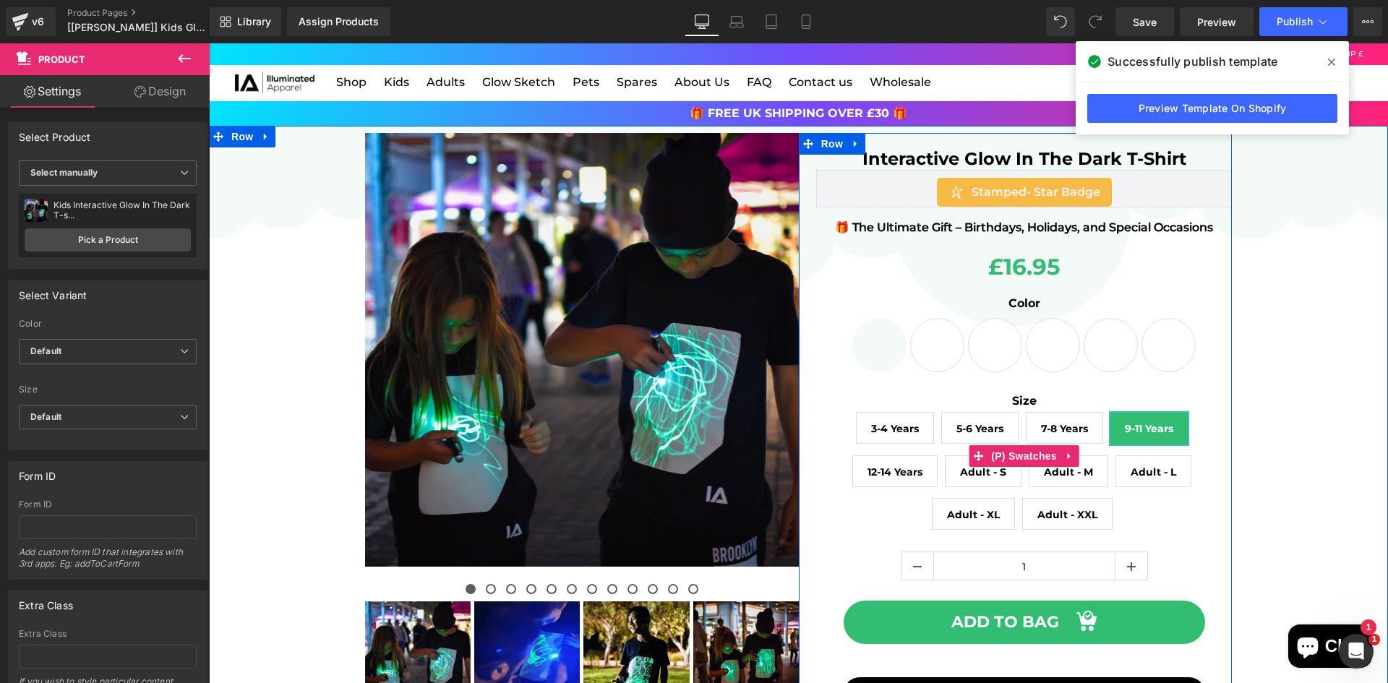
click at [1166, 502] on div "Size 3-4 Years 5-6 Years 7-8 Years 9-11 Years 12-14 Years Adult - S Adult - M A…" at bounding box center [1024, 467] width 416 height 146
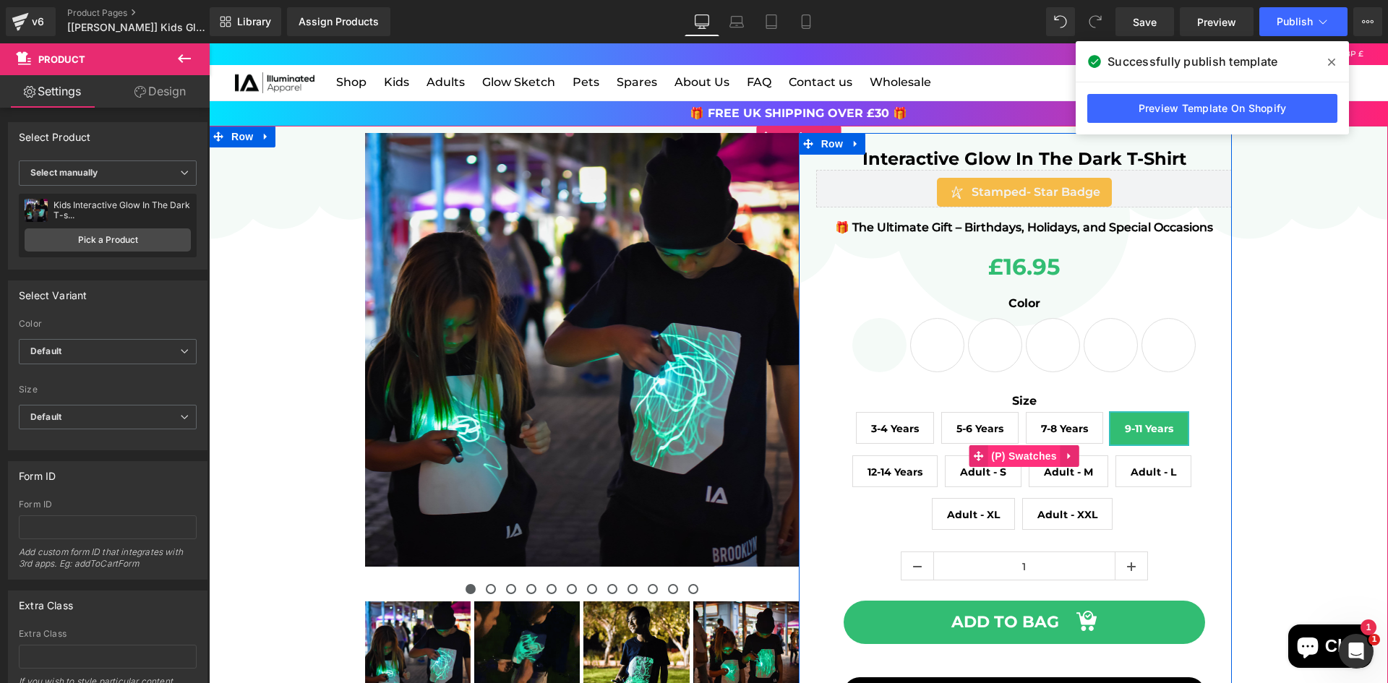
click at [1033, 460] on span "(P) Swatches" at bounding box center [1023, 456] width 73 height 22
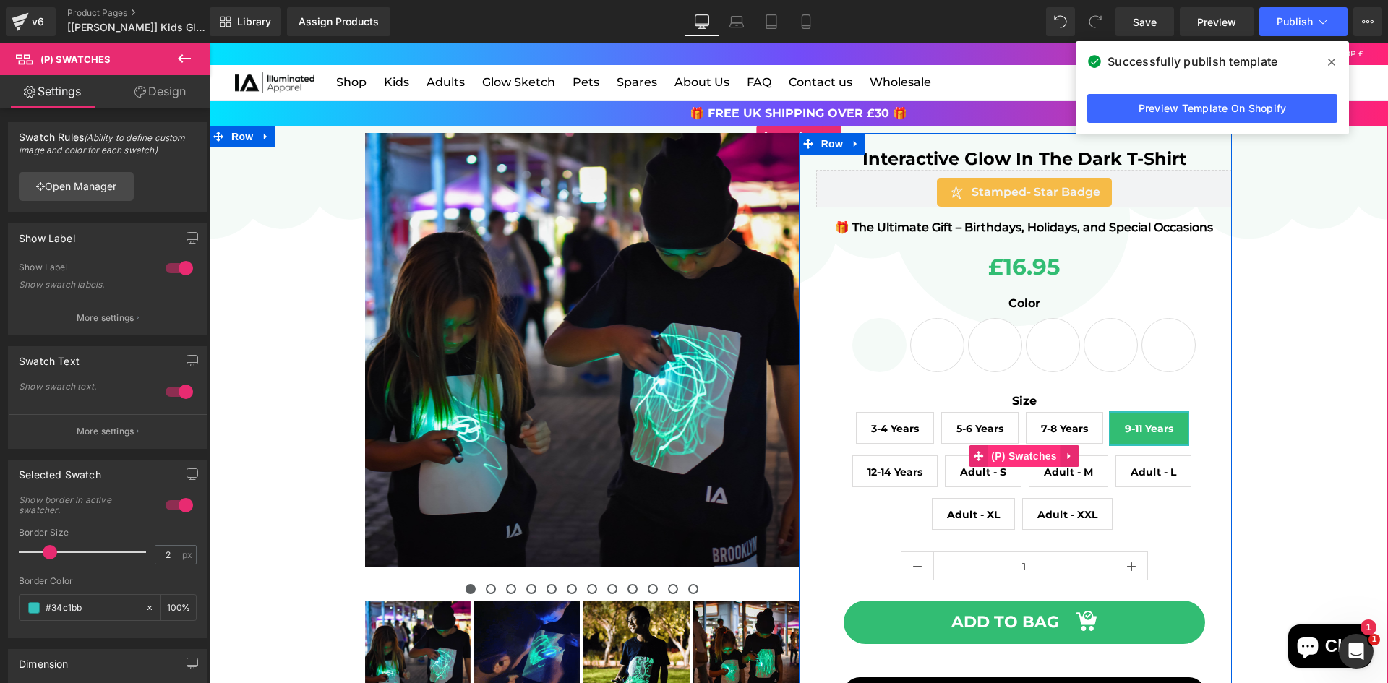
click at [998, 452] on span "(P) Swatches" at bounding box center [1023, 456] width 73 height 22
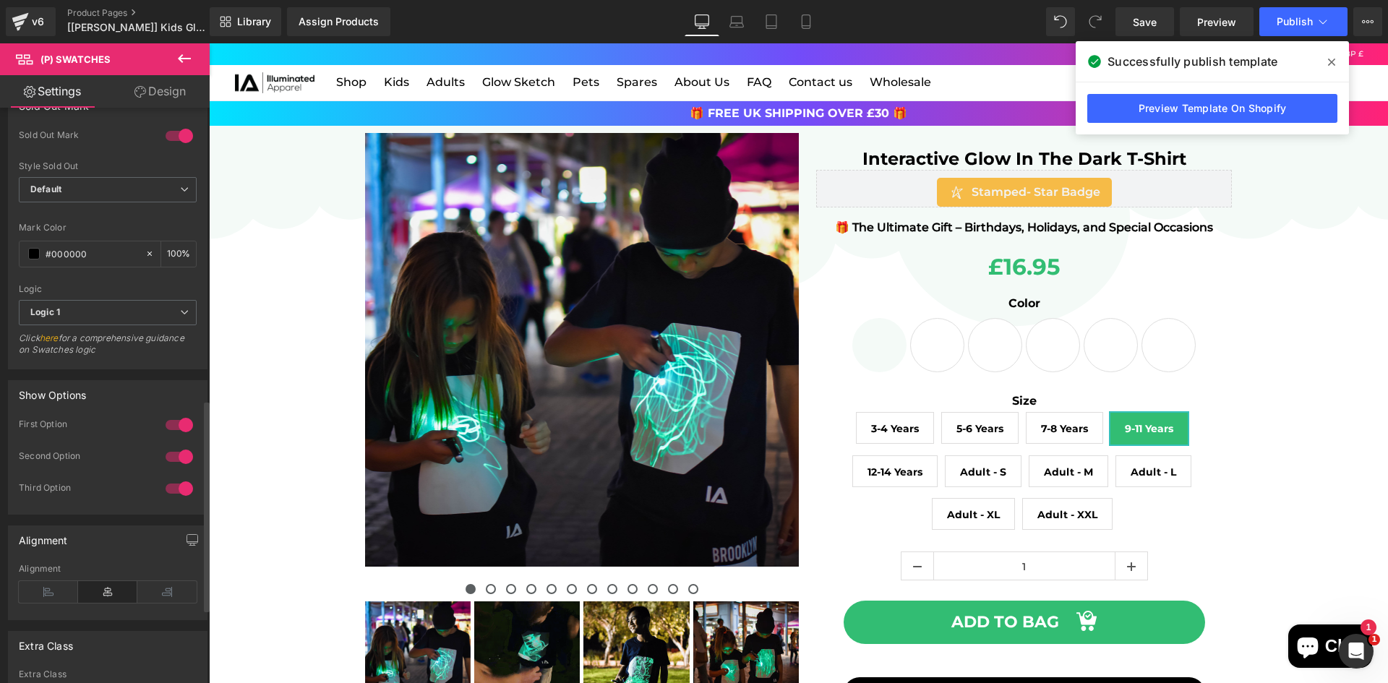
scroll to position [940, 0]
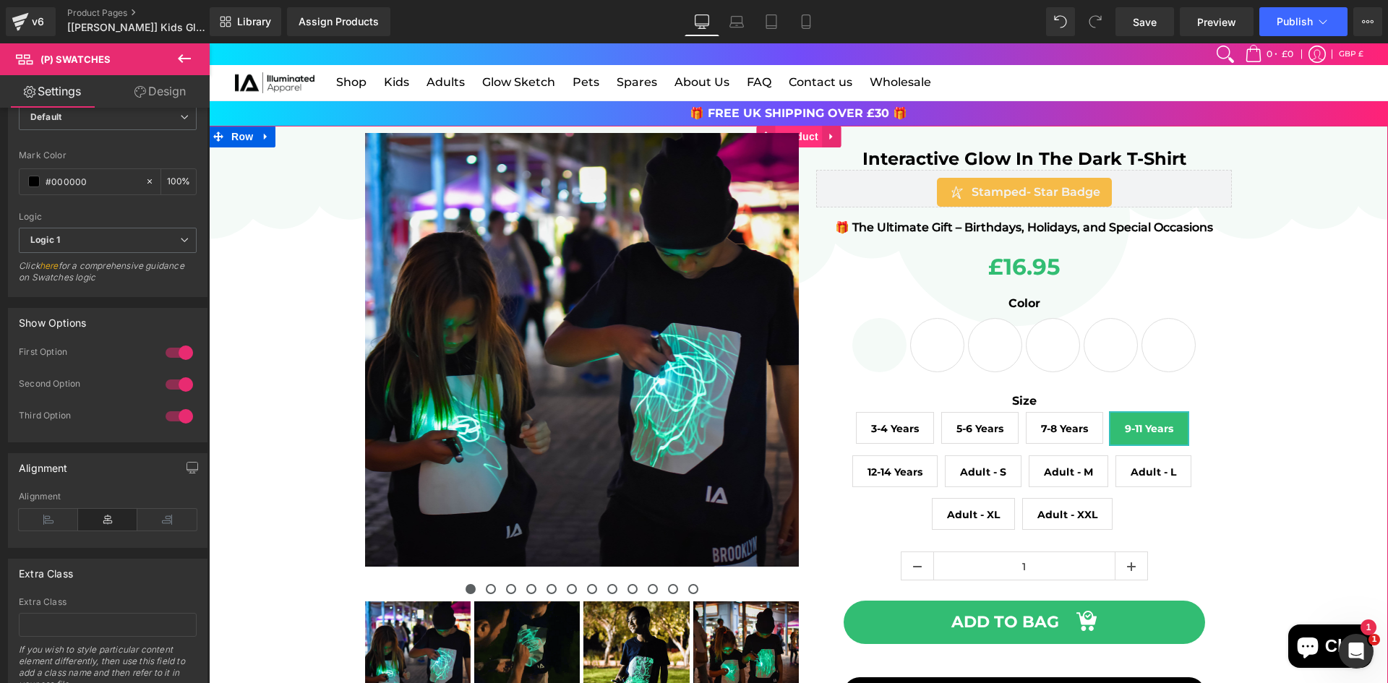
click at [803, 127] on span "Product" at bounding box center [798, 137] width 47 height 22
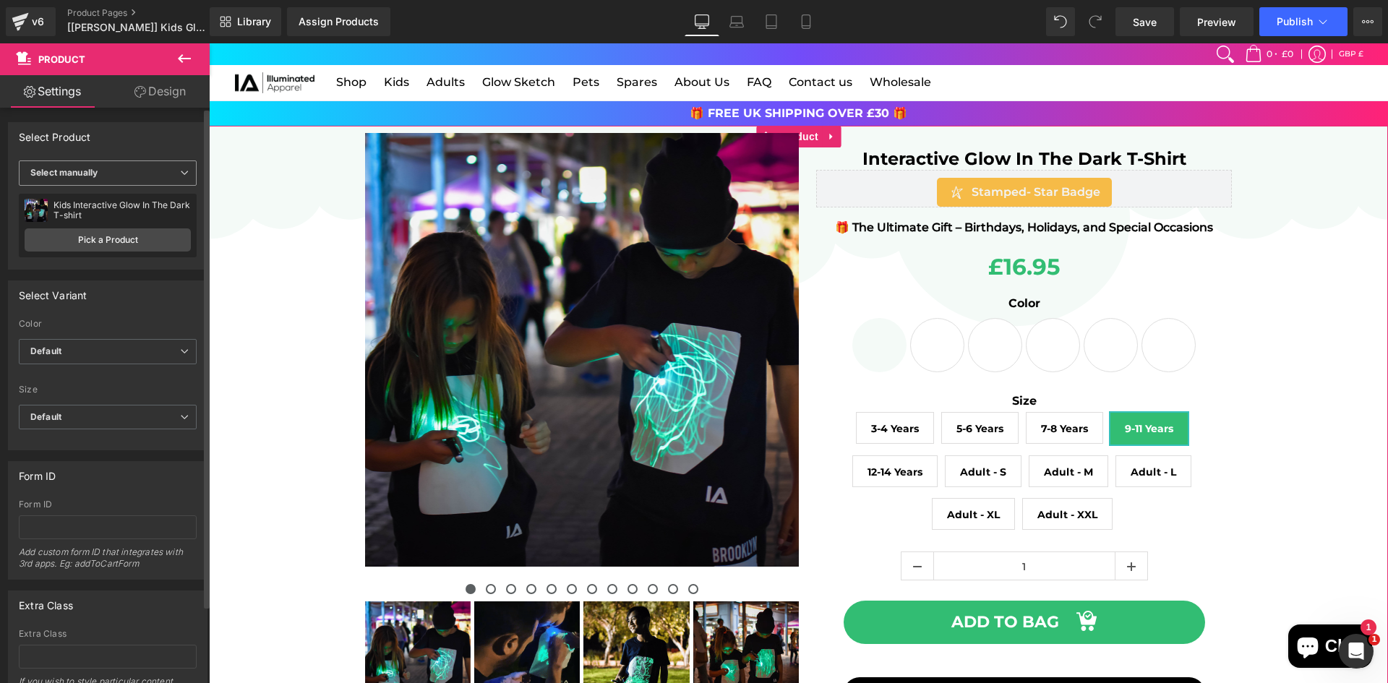
click at [125, 179] on span "Select manually" at bounding box center [108, 172] width 178 height 25
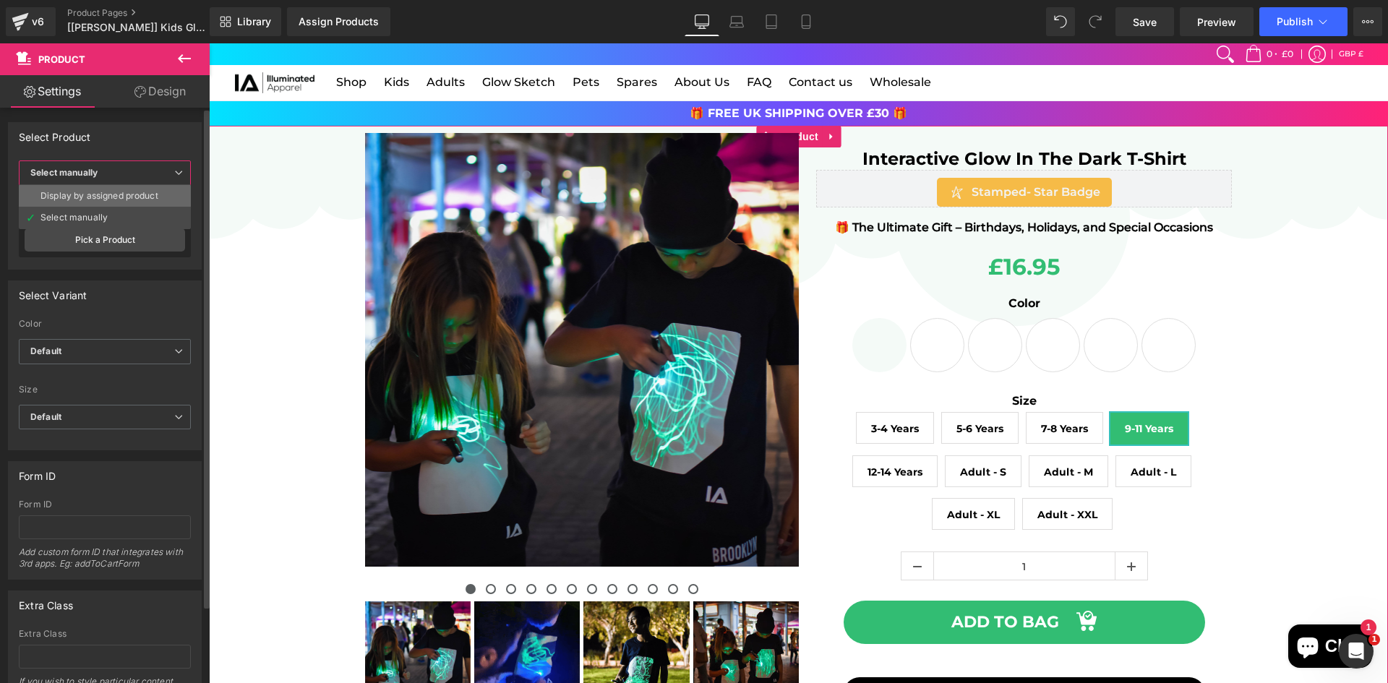
drag, startPoint x: 108, startPoint y: 194, endPoint x: 499, endPoint y: 131, distance: 396.2
click at [108, 194] on div "Display by assigned product" at bounding box center [99, 196] width 118 height 10
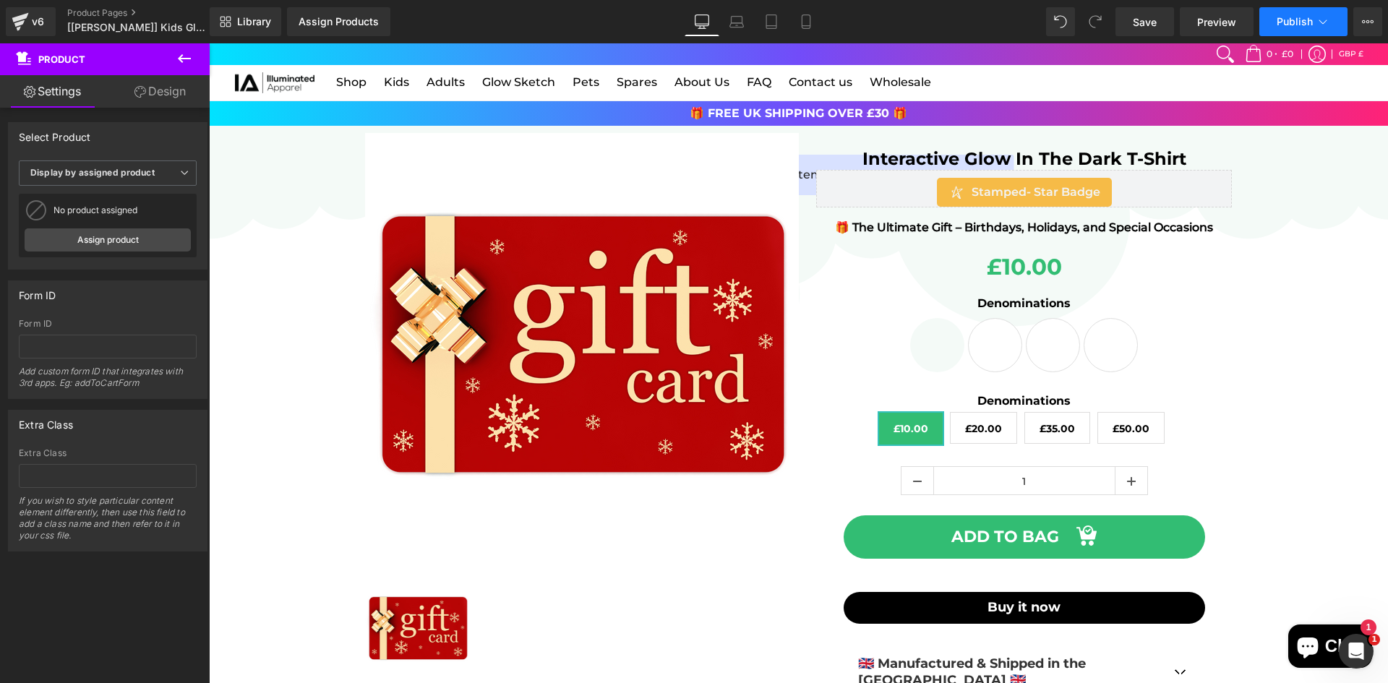
click at [1300, 22] on span "Publish" at bounding box center [1295, 22] width 36 height 12
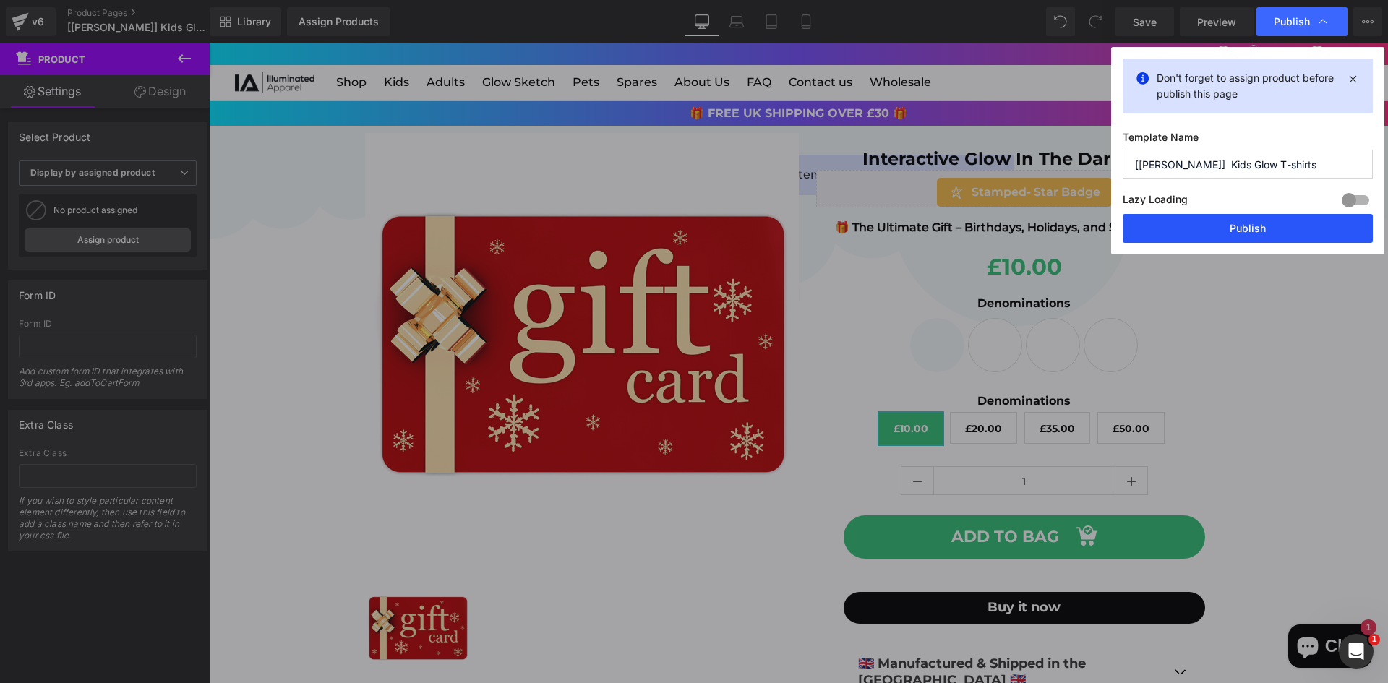
click at [1196, 230] on button "Publish" at bounding box center [1248, 228] width 250 height 29
